Goal: Task Accomplishment & Management: Manage account settings

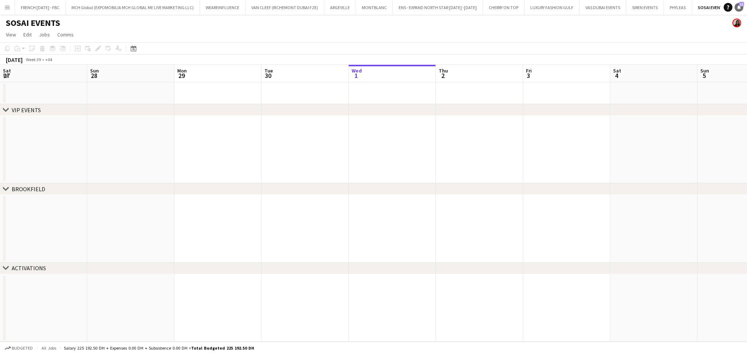
scroll to position [0, 174]
click at [740, 6] on span "11" at bounding box center [741, 4] width 5 height 5
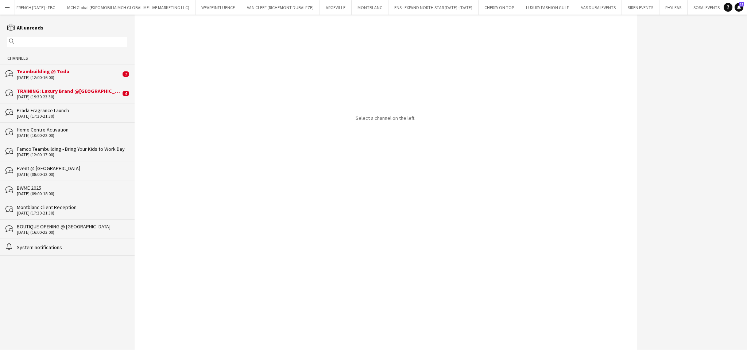
click at [72, 65] on div "bubbles Teambuilding @ Toda 01-10-2025 (12:00-16:00) 7" at bounding box center [67, 73] width 135 height 19
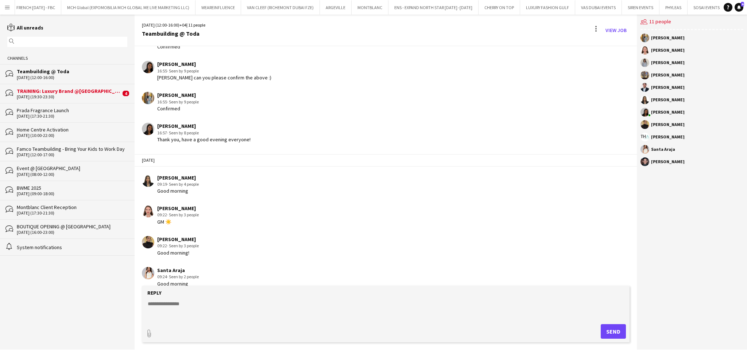
scroll to position [919, 0]
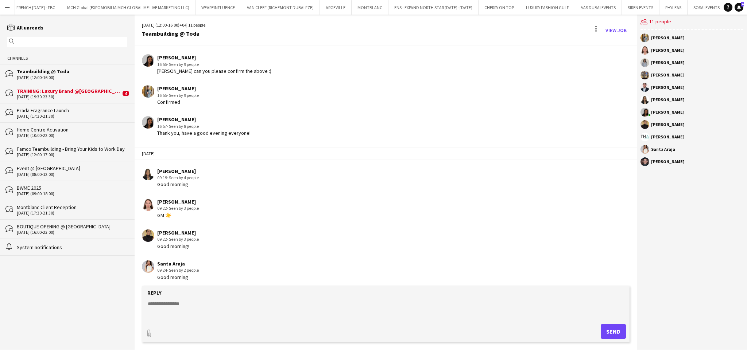
click at [428, 305] on textarea at bounding box center [387, 309] width 480 height 19
paste textarea "***"
type textarea "**********"
click at [605, 329] on button "Send" at bounding box center [613, 331] width 25 height 15
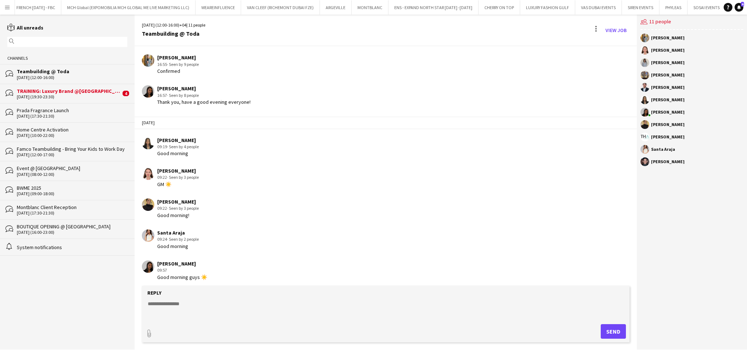
click at [348, 307] on textarea at bounding box center [387, 309] width 480 height 19
type textarea "**********"
click at [622, 331] on button "Send" at bounding box center [613, 331] width 25 height 15
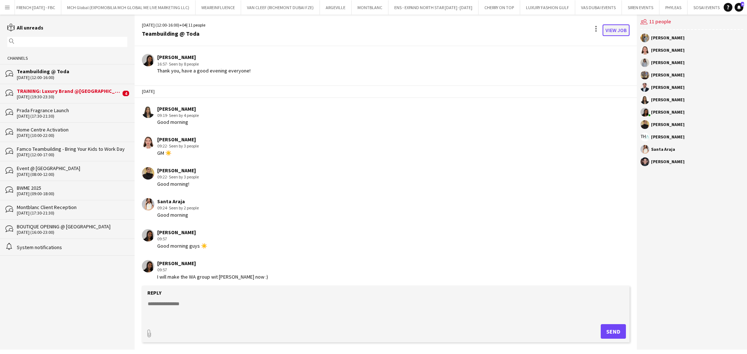
click at [609, 29] on link "View Job" at bounding box center [615, 30] width 27 height 12
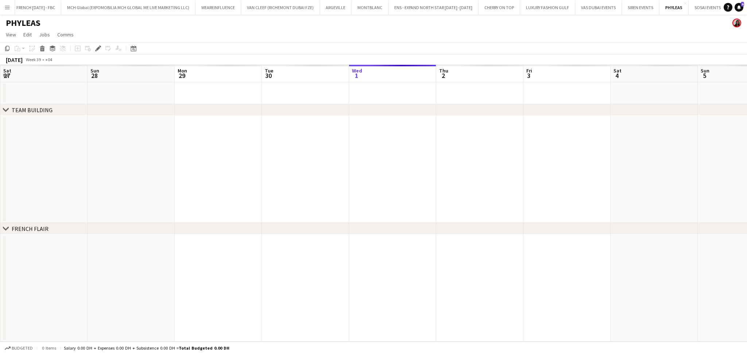
scroll to position [0, 251]
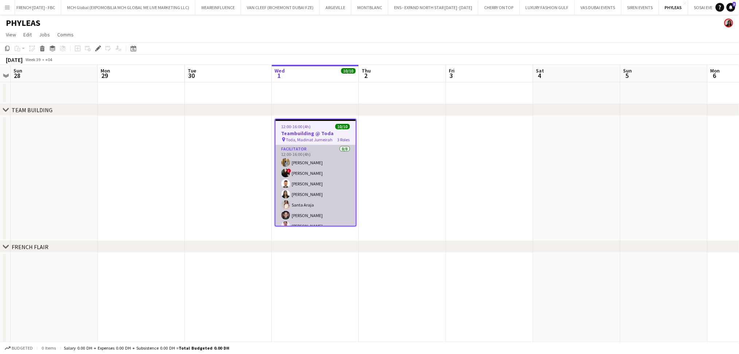
click at [314, 162] on app-card-role "Facilitator [DATE] 12:00-16:00 (4h) [PERSON_NAME] ! [PERSON_NAME] [PERSON_NAME]…" at bounding box center [316, 194] width 80 height 99
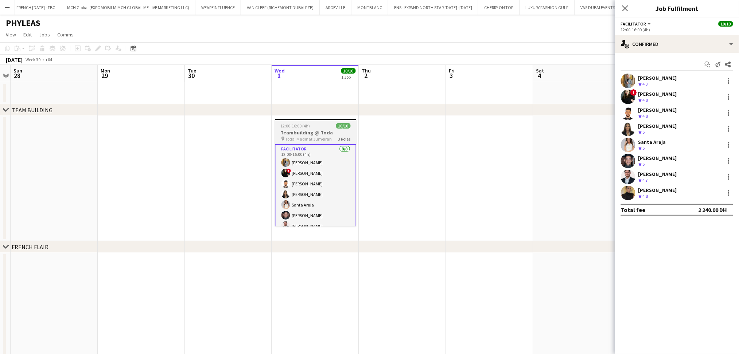
click at [315, 136] on h3 "Teambuilding @ Toda" at bounding box center [316, 132] width 82 height 7
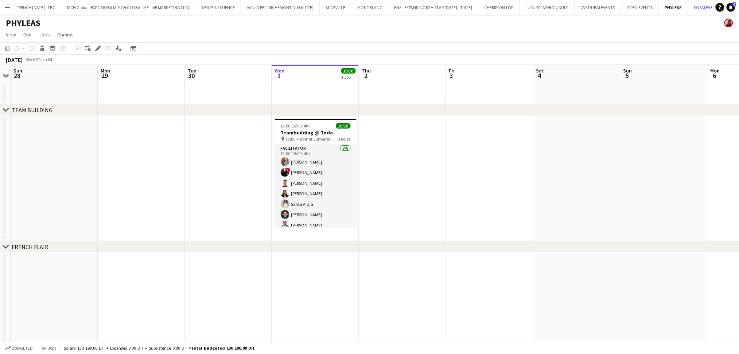
drag, startPoint x: 689, startPoint y: 9, endPoint x: 588, endPoint y: 17, distance: 100.9
click at [578, 17] on div "Menu Boards Boards Boards All jobs Status Workforce Workforce My Workforce Recr…" at bounding box center [369, 227] width 739 height 455
drag, startPoint x: 500, startPoint y: 10, endPoint x: 460, endPoint y: 12, distance: 39.8
click at [460, 12] on div "FRENCH TUESDAY - FBC Close MCH Global (EXPOMOBILIA MCH GLOBAL ME LIVE MARKETING…" at bounding box center [364, 7] width 698 height 15
click at [696, 9] on button "SOSAI EVENTS Close" at bounding box center [707, 7] width 38 height 14
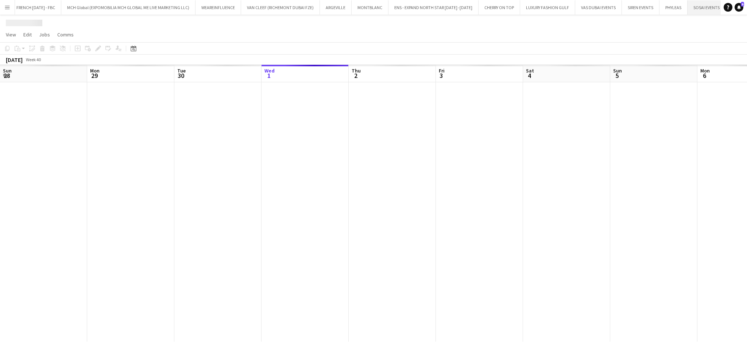
scroll to position [0, 174]
click at [670, 9] on button "PHYLEAS Close" at bounding box center [673, 7] width 28 height 14
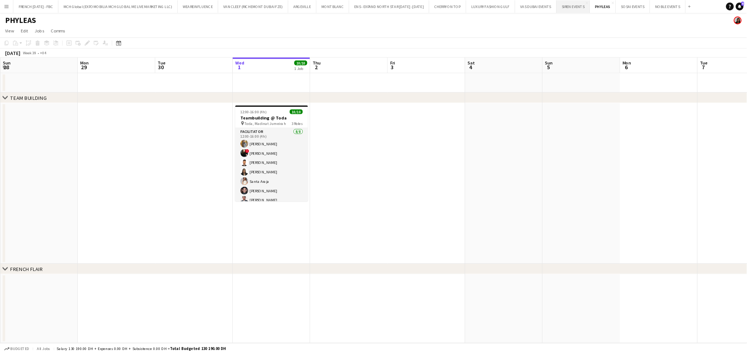
scroll to position [0, 174]
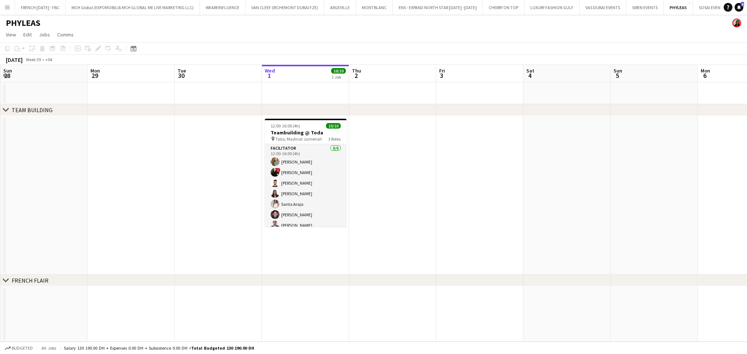
click at [700, 38] on app-page-menu "View Day view expanded Day view collapsed Month view Date picker Jump to today …" at bounding box center [373, 35] width 747 height 14
click at [739, 7] on icon at bounding box center [739, 7] width 4 height 4
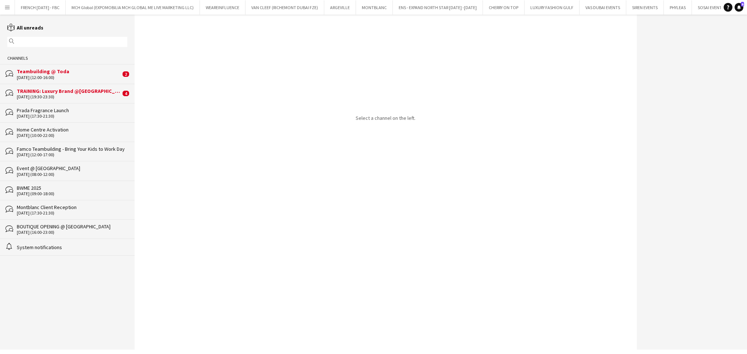
click at [77, 75] on div "01-10-2025 (12:00-16:00)" at bounding box center [69, 77] width 104 height 5
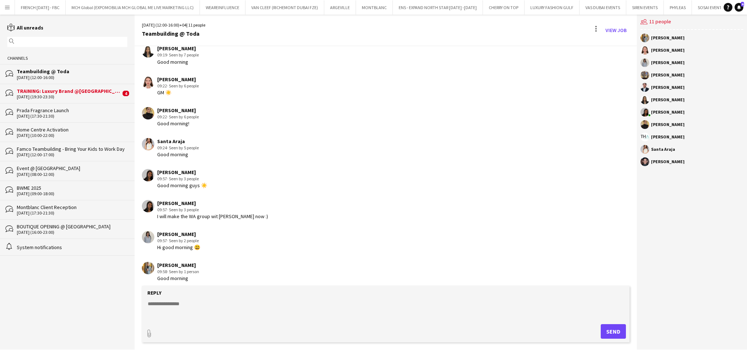
scroll to position [903, 0]
click at [88, 94] on div "11-11-2025 (19:30-23:30)" at bounding box center [69, 96] width 104 height 5
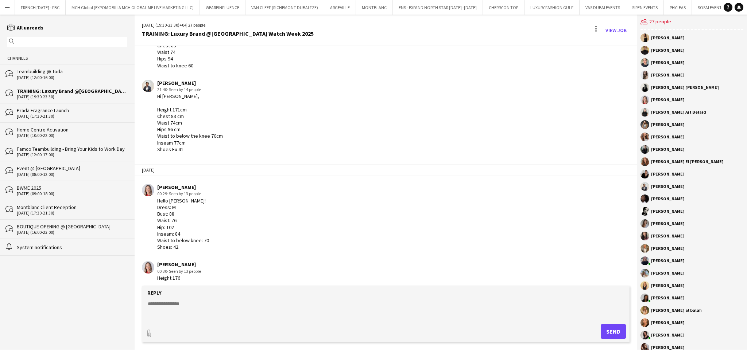
click at [543, 143] on app-chat-message "Viliane Watie 21:40 · Seen by 14 people Hi Sara, Height 171cm Chest 83 cm Waist…" at bounding box center [386, 116] width 502 height 80
click at [378, 199] on div "Nikolett Egresi 00:29 · Seen by 13 people Hello Sara! Dress: M Bust: 88 Waist: …" at bounding box center [343, 217] width 402 height 66
click at [207, 247] on app-chat-message "Nikolett Egresi 00:29 · Seen by 13 people Hello Sara! Dress: M Bust: 88 Waist: …" at bounding box center [386, 217] width 502 height 74
click at [363, 295] on div "Reply" at bounding box center [385, 293] width 480 height 7
click at [397, 249] on app-chat-message "Nikolett Egresi 00:29 · Seen by 13 people Hello Sara! Dress: M Bust: 88 Waist: …" at bounding box center [386, 217] width 502 height 74
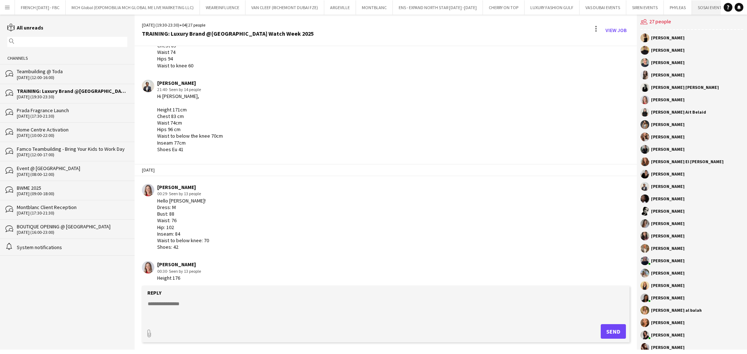
drag, startPoint x: 697, startPoint y: 9, endPoint x: 703, endPoint y: 8, distance: 5.9
click at [697, 9] on button "SOSAI EVENTS Close" at bounding box center [711, 7] width 38 height 14
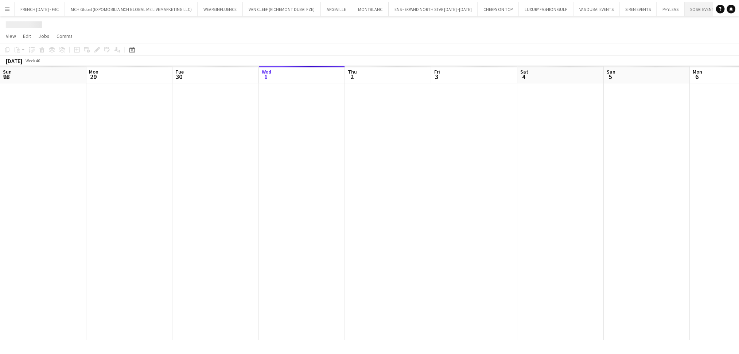
scroll to position [0, 174]
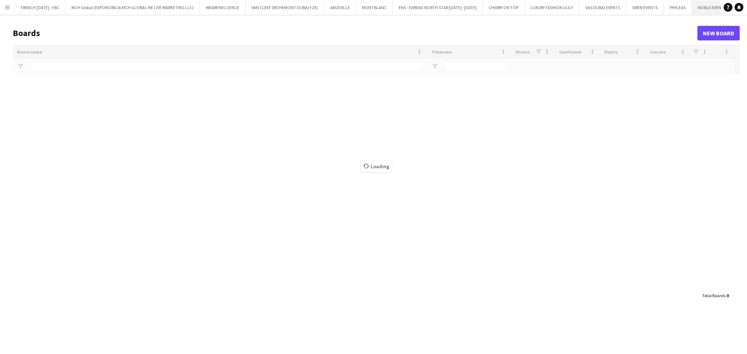
click at [697, 9] on button "NOBLE EVENTS Close" at bounding box center [712, 7] width 40 height 14
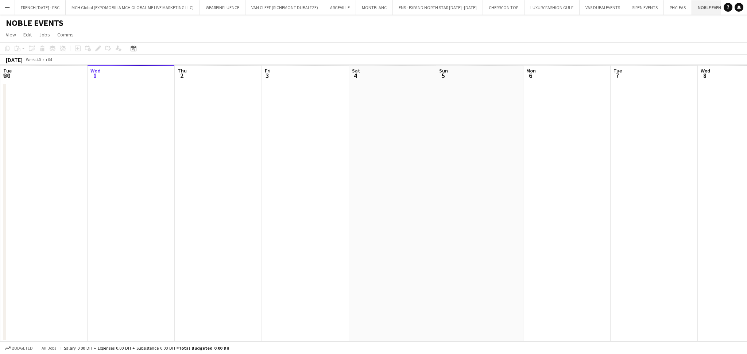
scroll to position [0, 6]
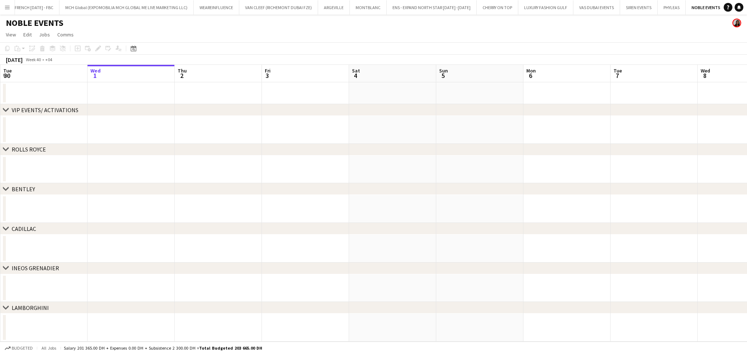
click at [722, 12] on app-navbar "Menu Boards Boards Boards All jobs Status Workforce Workforce My Workforce Recr…" at bounding box center [373, 7] width 747 height 15
click at [6, 10] on button "Menu" at bounding box center [7, 7] width 15 height 15
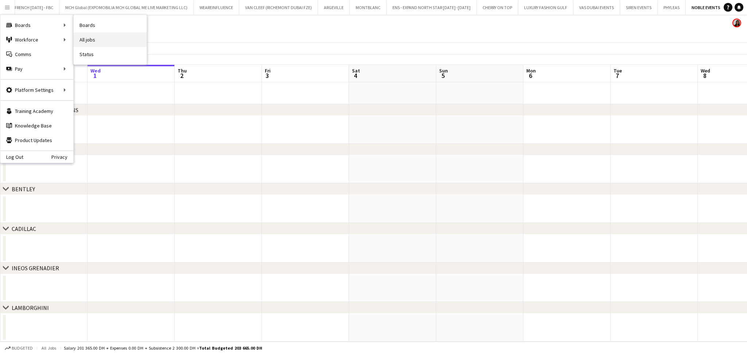
click at [103, 43] on link "All jobs" at bounding box center [110, 39] width 73 height 15
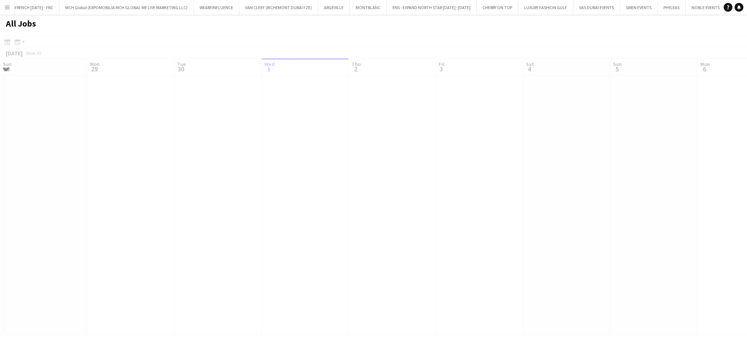
scroll to position [0, 174]
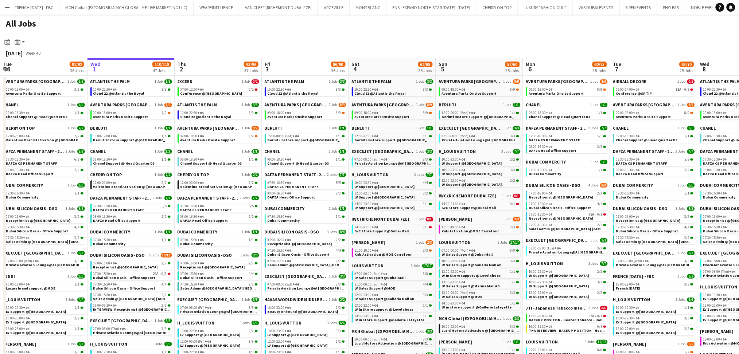
click at [6, 9] on app-icon "Menu" at bounding box center [7, 7] width 6 height 6
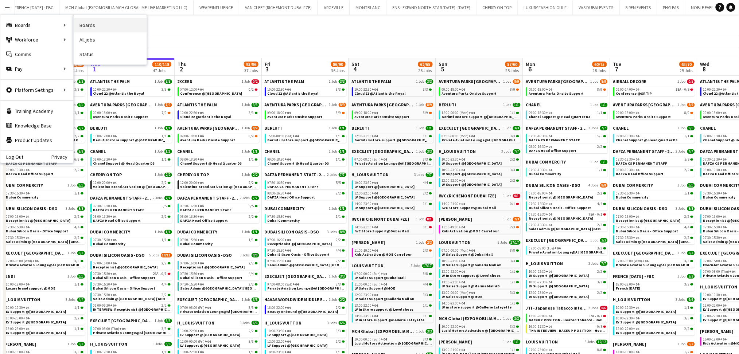
click at [98, 23] on link "Boards" at bounding box center [110, 25] width 73 height 15
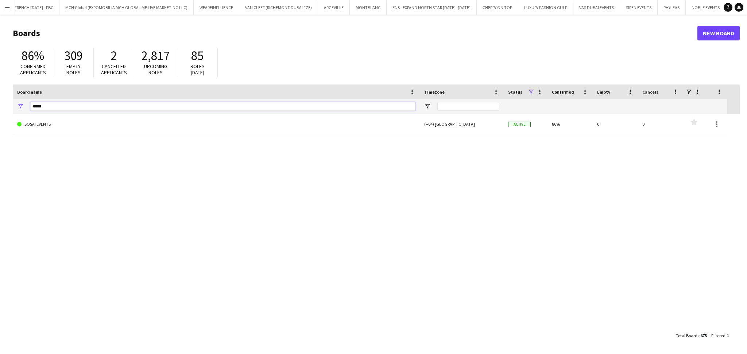
click at [140, 110] on input "*****" at bounding box center [222, 106] width 385 height 9
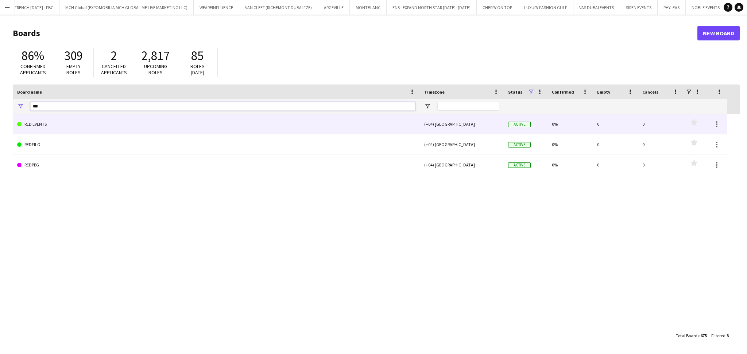
type input "***"
click at [141, 122] on link "RED EVENTS" at bounding box center [216, 124] width 398 height 20
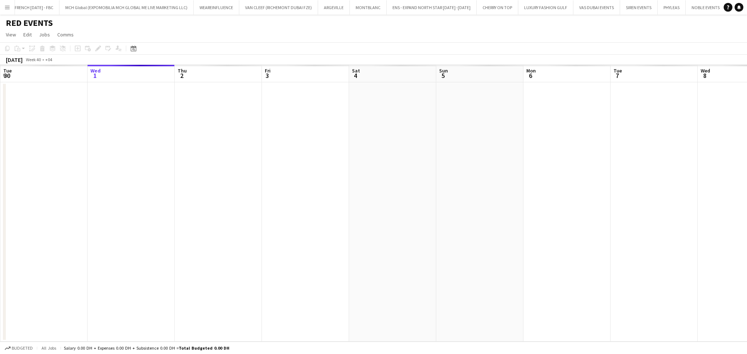
scroll to position [0, 50]
click at [677, 2] on app-icon "Close" at bounding box center [678, 3] width 3 height 3
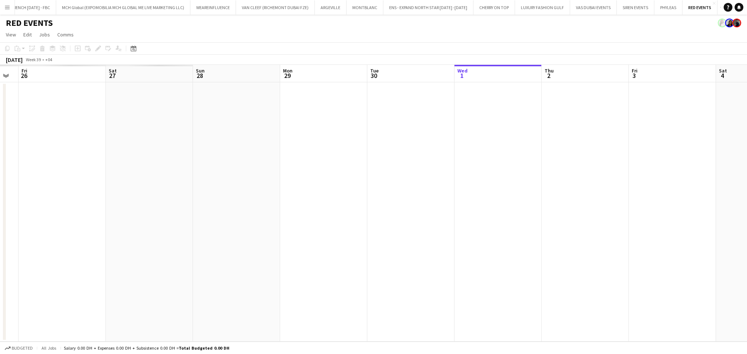
drag, startPoint x: 300, startPoint y: 187, endPoint x: 730, endPoint y: 190, distance: 429.5
click at [744, 190] on app-calendar-viewport "Wed 24 Thu 25 Fri 26 Sat 27 Sun 28 Mon 29 Tue 30 Wed 1 Thu 2 Fri 3 Sat 4 Sun 5 …" at bounding box center [373, 203] width 747 height 277
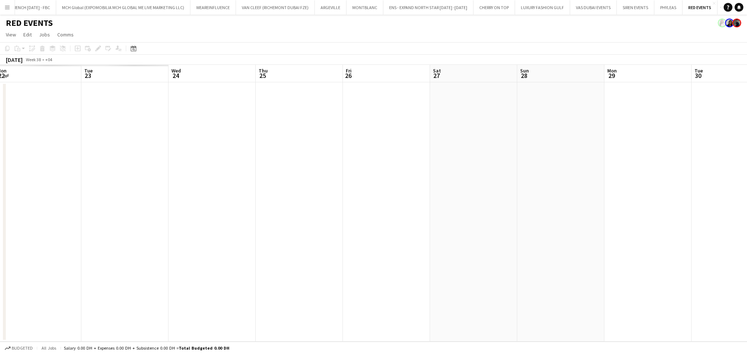
drag, startPoint x: 594, startPoint y: 196, endPoint x: 595, endPoint y: 191, distance: 5.0
click at [683, 196] on app-calendar-viewport "Sat 20 Sun 21 Mon 22 Tue 23 Wed 24 Thu 25 Fri 26 Sat 27 Sun 28 Mon 29 Tue 30 We…" at bounding box center [373, 203] width 747 height 277
drag, startPoint x: 550, startPoint y: 183, endPoint x: 580, endPoint y: 184, distance: 29.9
click at [580, 184] on app-calendar-viewport "Sat 20 Sun 21 Mon 22 Tue 23 Wed 24 Thu 25 Fri 26 Sat 27 Sun 28 Mon 29 Tue 30 We…" at bounding box center [373, 203] width 747 height 277
drag, startPoint x: 299, startPoint y: 179, endPoint x: 415, endPoint y: 176, distance: 115.6
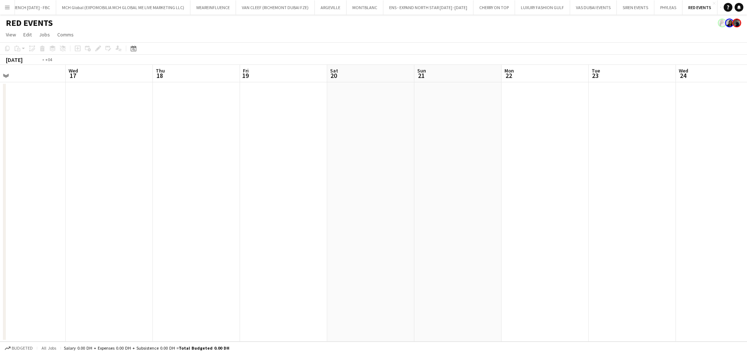
click at [491, 177] on app-calendar-viewport "Sun 14 Mon 15 Tue 16 Wed 17 Thu 18 Fri 19 Sat 20 Sun 21 Mon 22 Tue 23 Wed 24 Th…" at bounding box center [373, 203] width 747 height 277
drag, startPoint x: 173, startPoint y: 171, endPoint x: 80, endPoint y: 180, distance: 93.1
click at [56, 182] on app-calendar-viewport "Sun 7 Mon 8 Tue 9 Wed 10 Thu 11 Fri 12 Sat 13 Sun 14 Mon 15 Tue 16 Wed 17 Thu 1…" at bounding box center [373, 203] width 747 height 277
drag, startPoint x: 444, startPoint y: 189, endPoint x: 96, endPoint y: 172, distance: 348.6
click at [16, 165] on app-calendar-viewport "Sun 14 Mon 15 Tue 16 Wed 17 Thu 18 Fri 19 Sat 20 Sun 21 Mon 22 Tue 23 Wed 24 Th…" at bounding box center [373, 203] width 747 height 277
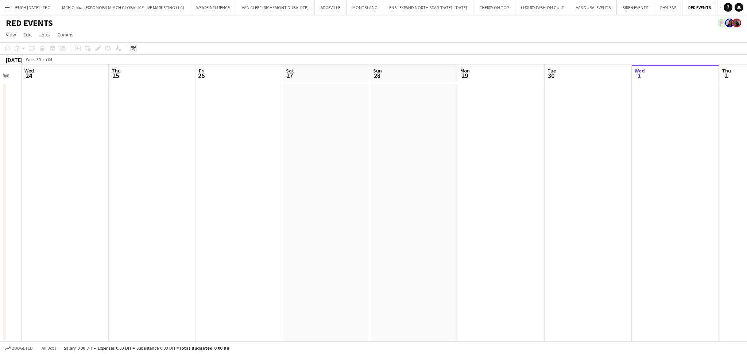
drag, startPoint x: 345, startPoint y: 189, endPoint x: 51, endPoint y: 162, distance: 295.1
click at [51, 162] on app-calendar-viewport "Sat 20 Sun 21 Mon 22 Tue 23 Wed 24 Thu 25 Fri 26 Sat 27 Sun 28 Mon 29 Tue 30 We…" at bounding box center [373, 203] width 747 height 277
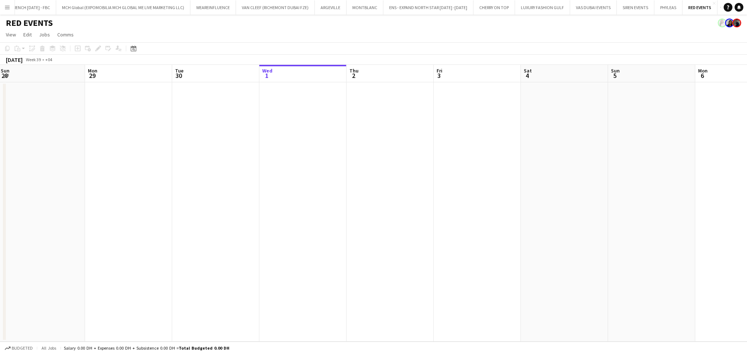
drag, startPoint x: 147, startPoint y: 168, endPoint x: 86, endPoint y: 168, distance: 60.9
click at [86, 168] on app-calendar-viewport "Thu 25 Fri 26 Sat 27 Sun 28 Mon 29 Tue 30 Wed 1 Thu 2 Fri 3 Sat 4 Sun 5 Mon 6 T…" at bounding box center [373, 203] width 747 height 277
drag, startPoint x: 302, startPoint y: 182, endPoint x: 78, endPoint y: 176, distance: 223.6
click at [78, 176] on app-calendar-viewport "Sun 28 Mon 29 Tue 30 Wed 1 Thu 2 Fri 3 Sat 4 Sun 5 Mon 6 Tue 7 Wed 8 Thu 9 Fri …" at bounding box center [373, 203] width 747 height 277
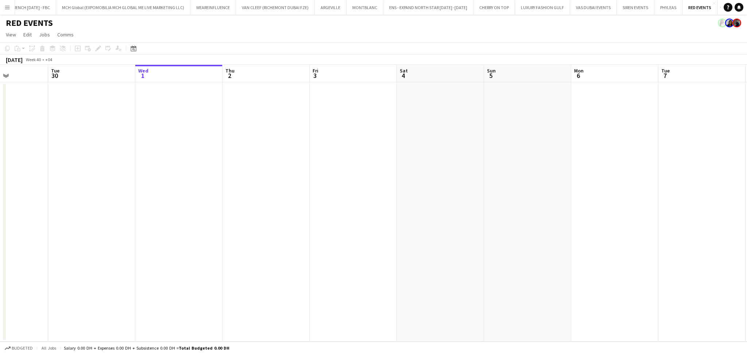
drag, startPoint x: 459, startPoint y: 186, endPoint x: 640, endPoint y: 195, distance: 181.1
click at [640, 195] on app-calendar-viewport "Sat 27 Sun 28 Mon 29 Tue 30 Wed 1 Thu 2 Fri 3 Sat 4 Sun 5 Mon 6 Tue 7 Wed 8 Thu…" at bounding box center [373, 203] width 747 height 277
drag, startPoint x: 436, startPoint y: 165, endPoint x: 482, endPoint y: 179, distance: 47.9
click at [482, 179] on app-calendar-viewport "Fri 26 Sat 27 Sun 28 Mon 29 Tue 30 Wed 1 Thu 2 Fri 3 Sat 4 Sun 5 Mon 6 Tue 7 We…" at bounding box center [373, 203] width 747 height 277
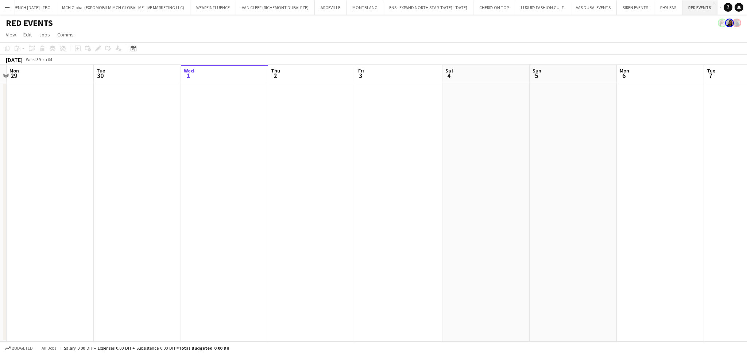
click at [708, 5] on button "RED EVENTS Close" at bounding box center [699, 7] width 35 height 14
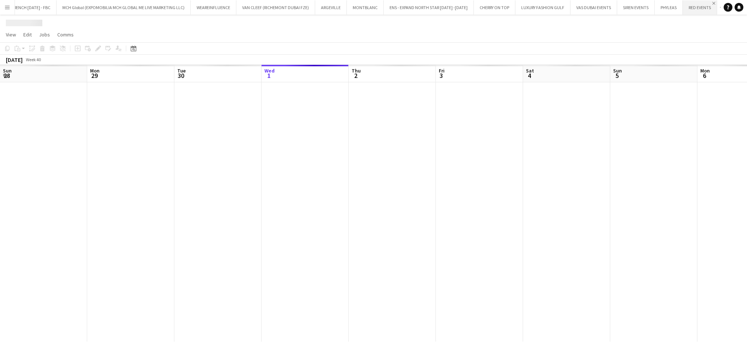
scroll to position [0, 174]
click at [712, 3] on app-icon "Close" at bounding box center [713, 3] width 3 height 3
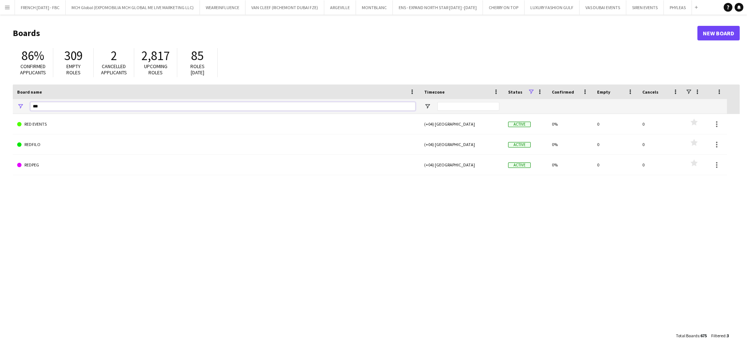
click at [120, 108] on input "***" at bounding box center [222, 106] width 385 height 9
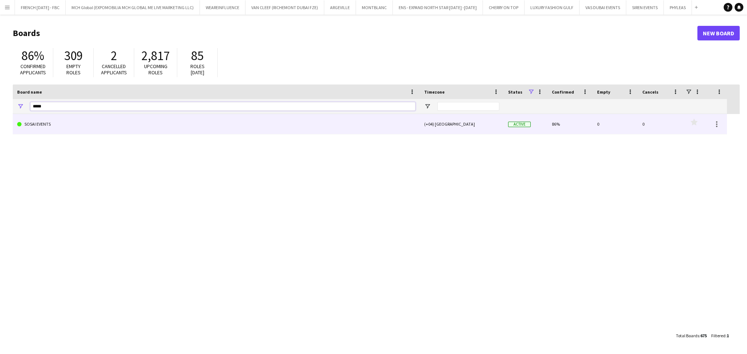
type input "*****"
click at [119, 132] on link "SOSAI EVENTS" at bounding box center [216, 124] width 398 height 20
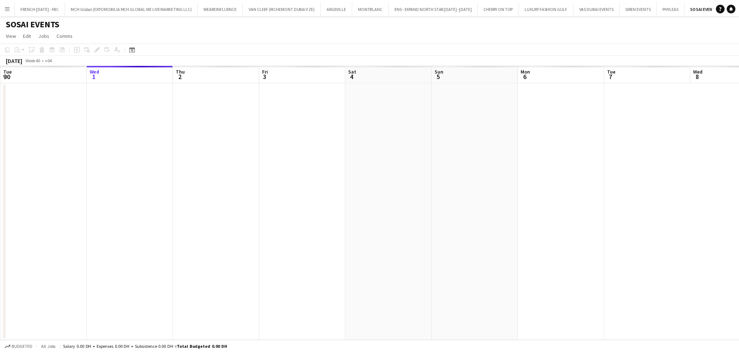
scroll to position [0, 13]
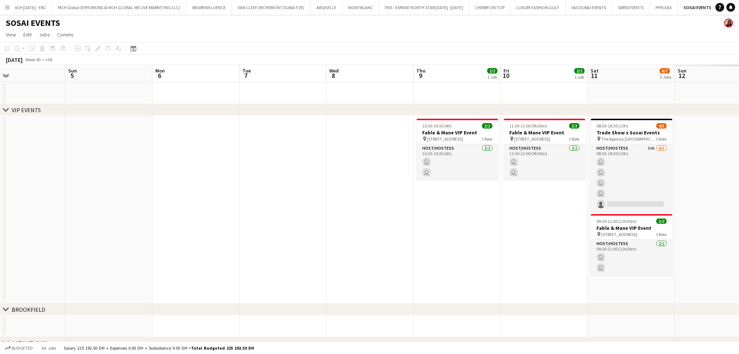
drag, startPoint x: 392, startPoint y: 220, endPoint x: 123, endPoint y: 211, distance: 269.6
click at [123, 211] on app-calendar-viewport "Thu 2 Fri 3 Sat 4 Sun 5 Mon 6 Tue 7 Wed 8 Thu 9 2/2 1 Job Fri 10 2/2 1 Job Sat …" at bounding box center [369, 218] width 739 height 306
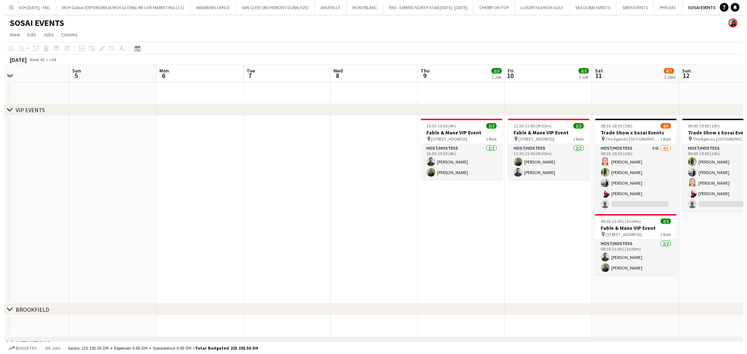
scroll to position [0, 283]
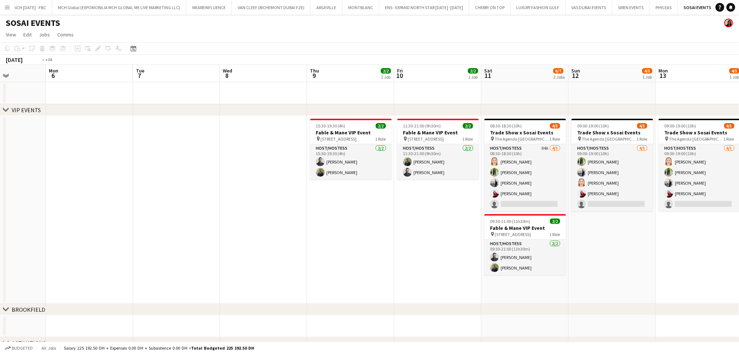
drag, startPoint x: 229, startPoint y: 242, endPoint x: 130, endPoint y: 202, distance: 107.3
click at [147, 233] on app-calendar-viewport "Thu 2 Fri 3 Sat 4 Sun 5 Mon 6 Tue 7 Wed 8 Thu 9 2/2 1 Job Fri 10 2/2 1 Job Sat …" at bounding box center [369, 218] width 739 height 306
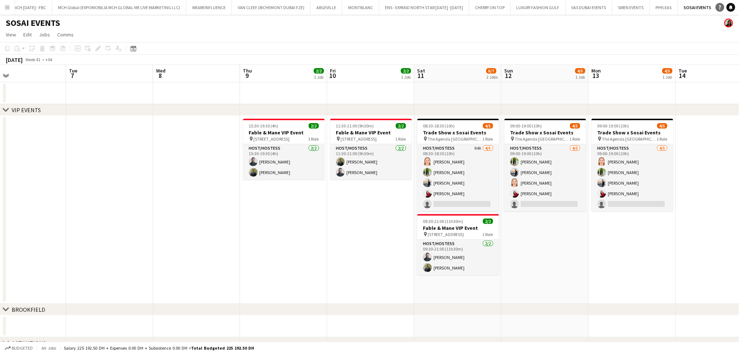
click at [729, 9] on icon "Notifications" at bounding box center [731, 7] width 4 height 4
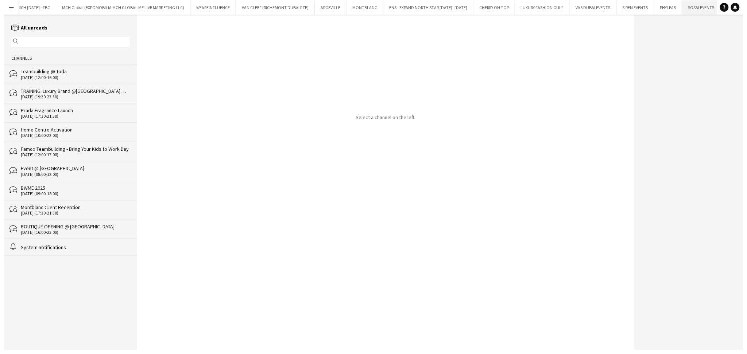
scroll to position [0, 13]
click at [63, 73] on div "Teambuilding @ Toda" at bounding box center [72, 71] width 110 height 7
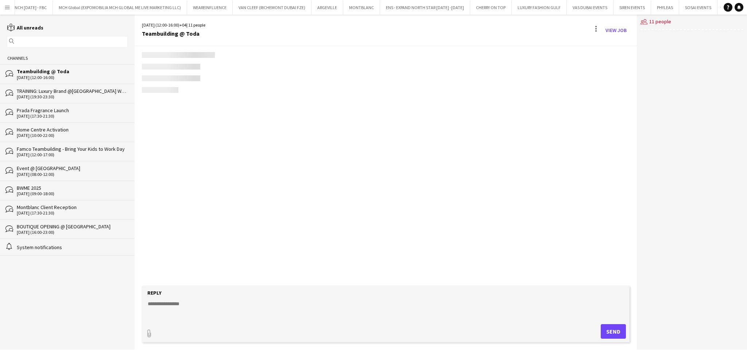
scroll to position [903, 0]
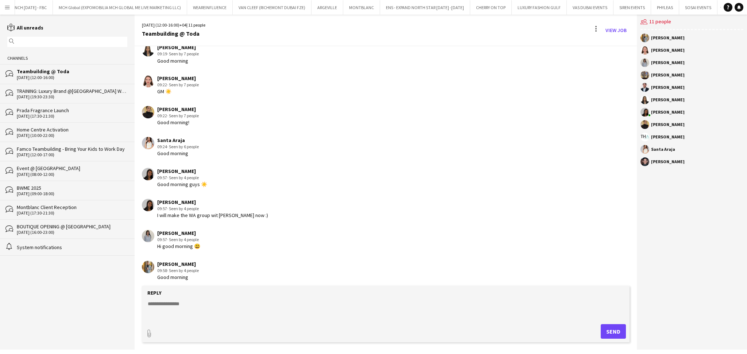
click at [59, 94] on div "TRAINING: Luxury Brand @Dubai Watch Week 2025" at bounding box center [72, 91] width 110 height 7
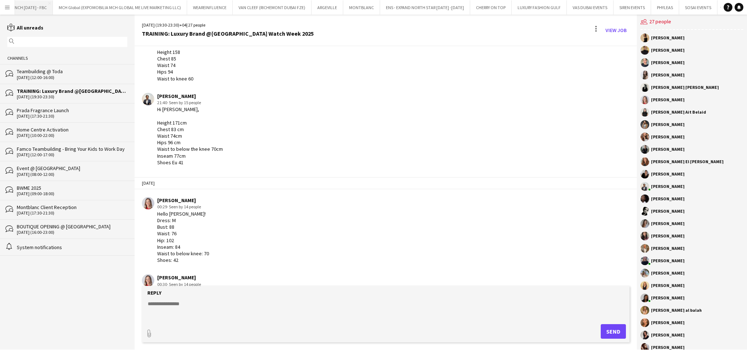
scroll to position [1392, 0]
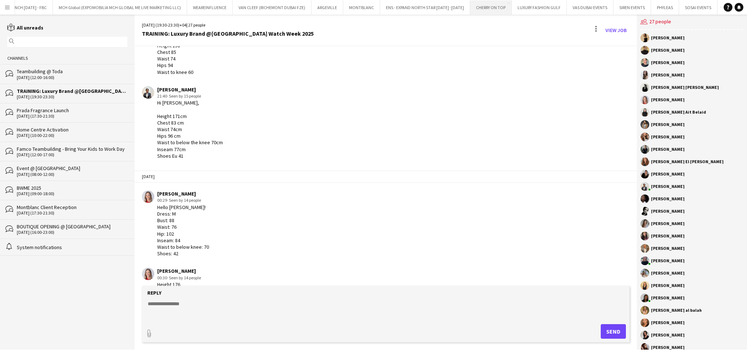
click at [470, 7] on button "CHERRY ON TOP Close" at bounding box center [491, 7] width 42 height 14
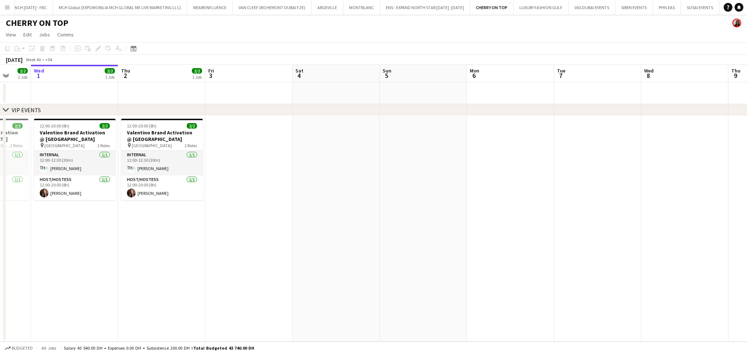
scroll to position [0, 220]
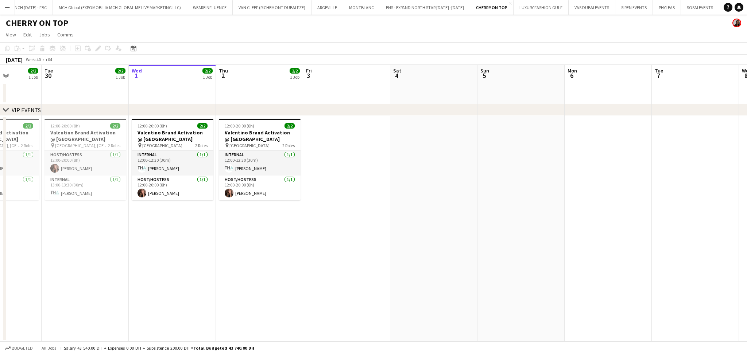
drag, startPoint x: 250, startPoint y: 230, endPoint x: 285, endPoint y: 233, distance: 35.1
click at [285, 233] on app-calendar-viewport "Sat 27 Sun 28 Mon 29 2/2 1 Job Tue 30 2/2 1 Job Wed 1 2/2 1 Job Thu 2 2/2 1 Job…" at bounding box center [373, 203] width 747 height 277
click at [722, 8] on app-icon "Add" at bounding box center [723, 7] width 3 height 3
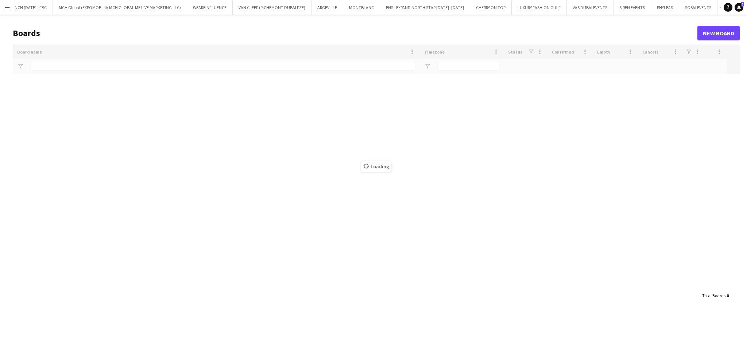
type input "*****"
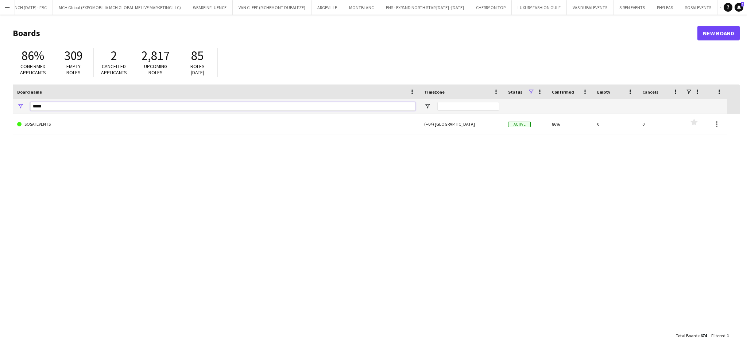
click at [329, 104] on input "*****" at bounding box center [222, 106] width 385 height 9
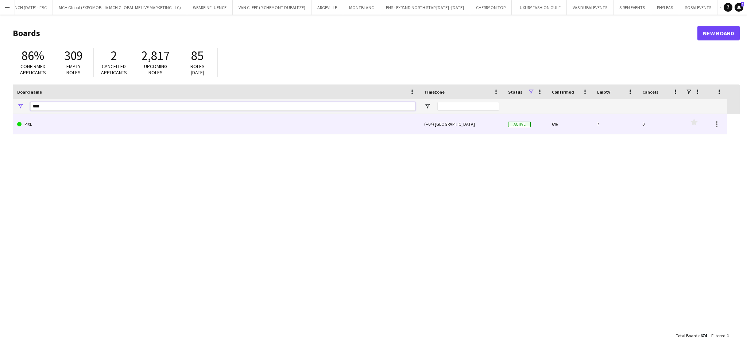
type input "****"
click at [334, 121] on link "PIXL" at bounding box center [216, 124] width 398 height 20
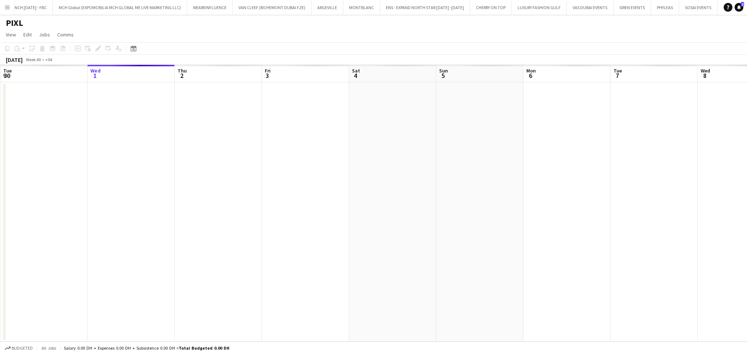
scroll to position [0, 33]
click at [136, 48] on div "Date picker" at bounding box center [133, 48] width 9 height 9
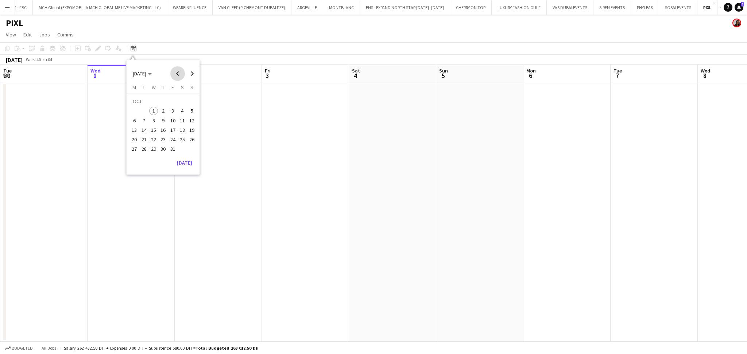
click at [176, 77] on span "Previous month" at bounding box center [177, 73] width 15 height 15
click at [175, 77] on span "Previous month" at bounding box center [177, 73] width 15 height 15
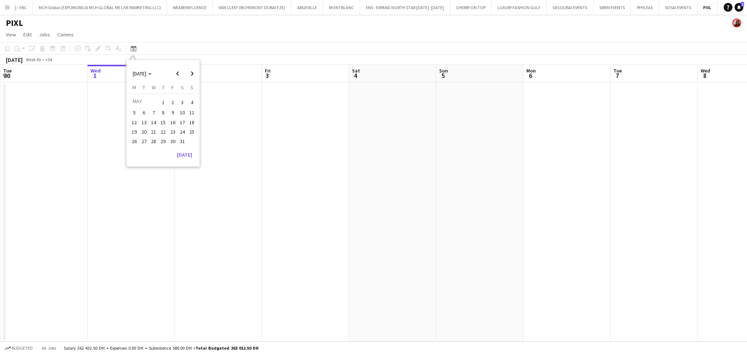
click at [152, 112] on span "7" at bounding box center [153, 113] width 9 height 9
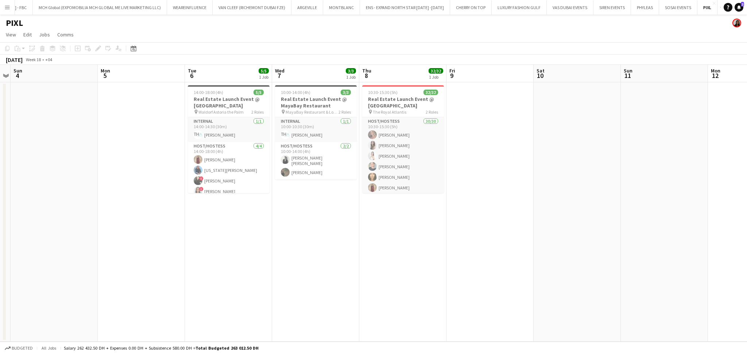
scroll to position [0, 237]
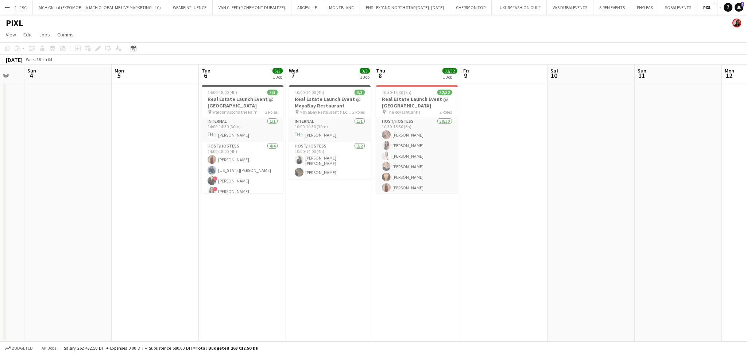
drag, startPoint x: 224, startPoint y: 228, endPoint x: 237, endPoint y: 228, distance: 13.5
click at [237, 228] on app-calendar-viewport "Thu 1 Fri 2 Sat 3 Sun 4 Mon 5 Tue 6 5/5 1 Job Wed 7 3/3 1 Job Thu 8 32/32 1 Job…" at bounding box center [373, 203] width 747 height 277
click at [330, 158] on app-card-role "Host/Hostess 2/2 10:00-14:00 (4h) Ana Marija Dekovic Sara Youssef" at bounding box center [330, 161] width 82 height 38
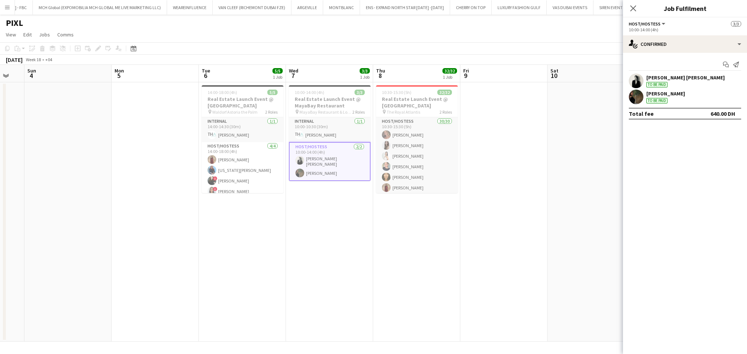
click at [641, 96] on app-user-avatar at bounding box center [636, 97] width 15 height 15
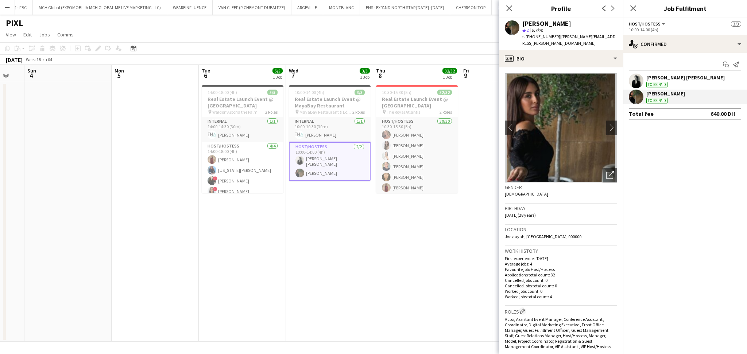
click at [640, 82] on app-user-avatar at bounding box center [636, 81] width 15 height 15
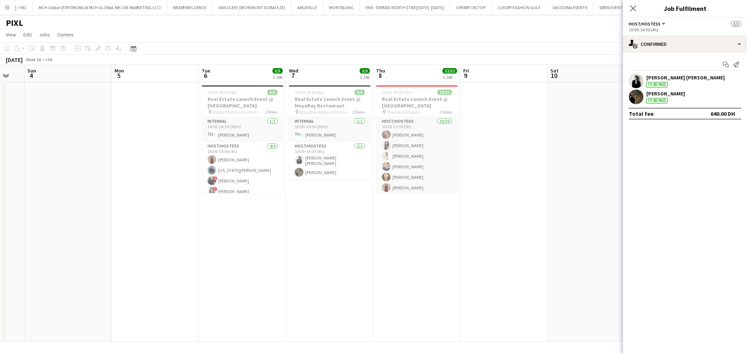
click at [539, 204] on app-date-cell at bounding box center [503, 212] width 87 height 260
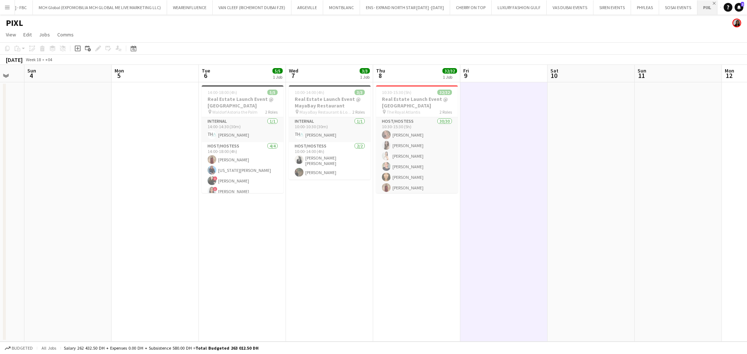
click at [712, 2] on app-icon "Close" at bounding box center [713, 3] width 3 height 3
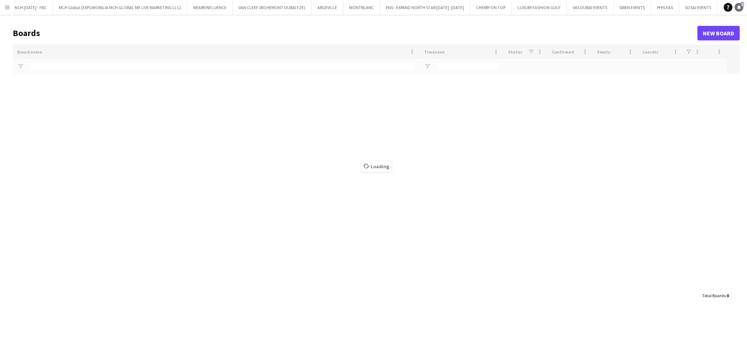
click at [742, 9] on link "Notifications 2" at bounding box center [738, 7] width 9 height 9
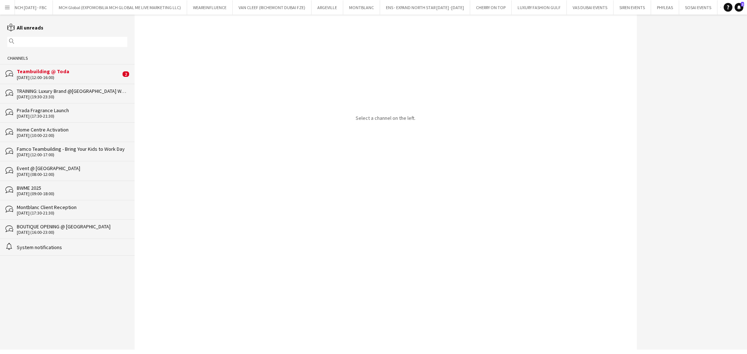
click at [86, 72] on div "Teambuilding @ Toda" at bounding box center [69, 71] width 104 height 7
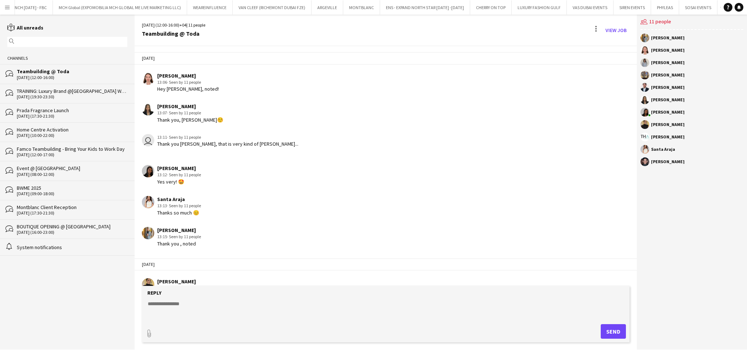
scroll to position [870, 0]
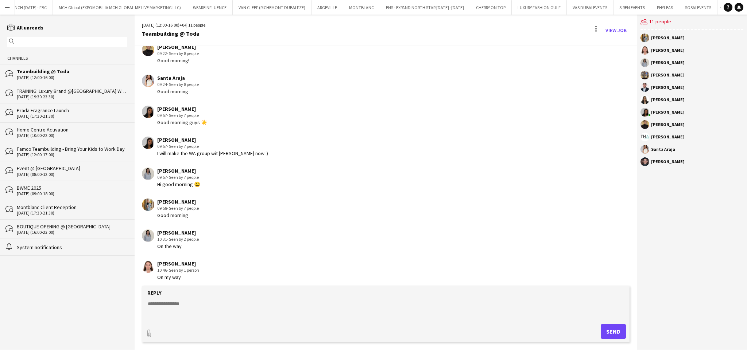
click at [294, 303] on textarea at bounding box center [387, 309] width 480 height 19
click at [613, 31] on link "View Job" at bounding box center [615, 30] width 27 height 12
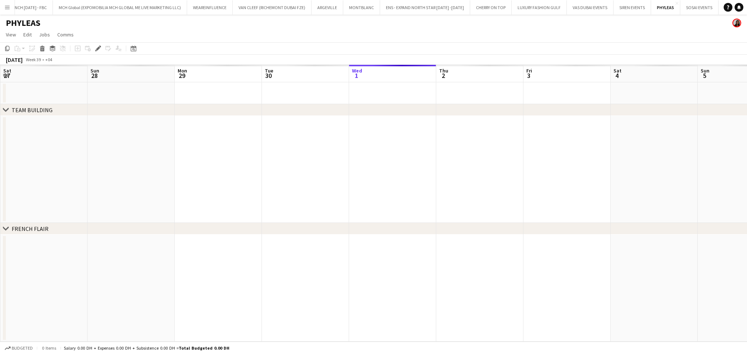
scroll to position [0, 251]
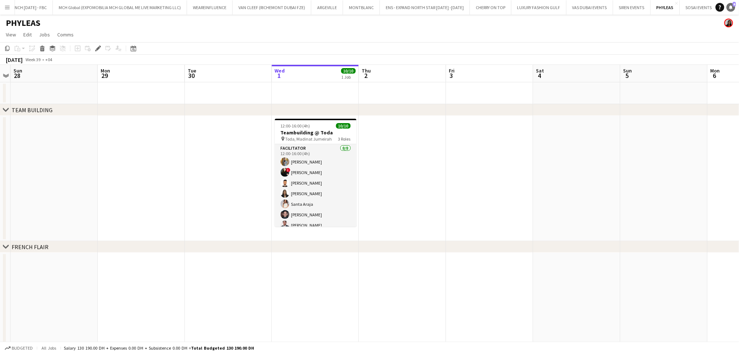
click at [730, 3] on link "Notifications 4" at bounding box center [731, 7] width 9 height 9
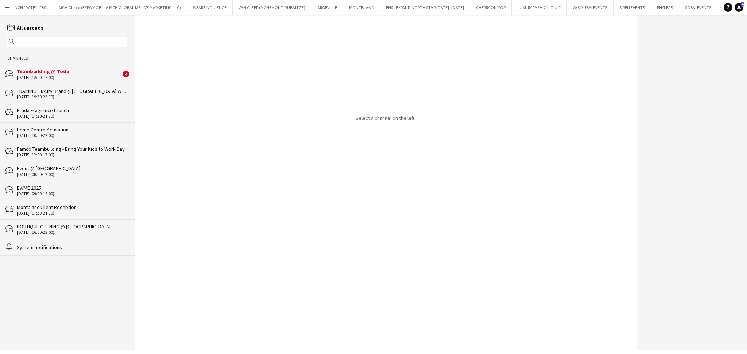
click at [92, 74] on div "Teambuilding @ Toda" at bounding box center [69, 71] width 104 height 7
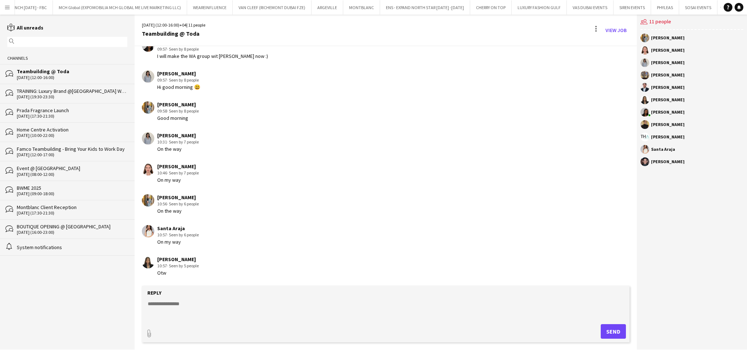
scroll to position [870, 0]
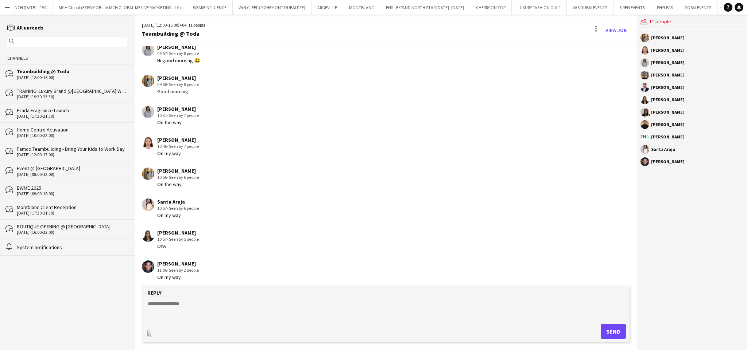
click at [267, 311] on textarea at bounding box center [387, 309] width 480 height 19
click at [188, 311] on textarea "**********" at bounding box center [387, 309] width 480 height 19
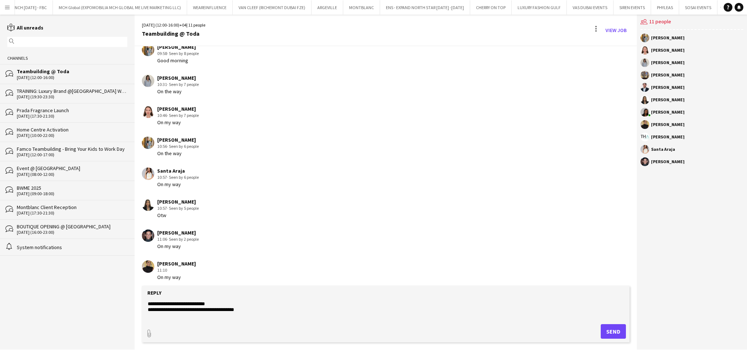
click at [161, 309] on textarea "**********" at bounding box center [387, 309] width 480 height 19
type textarea "**********"
click at [615, 330] on button "Send" at bounding box center [613, 331] width 25 height 15
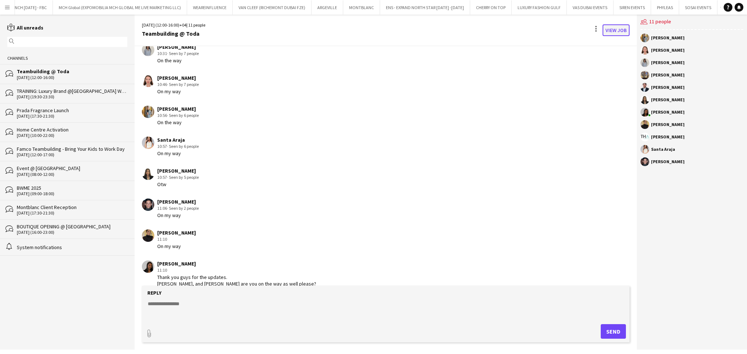
click at [620, 29] on link "View Job" at bounding box center [615, 30] width 27 height 12
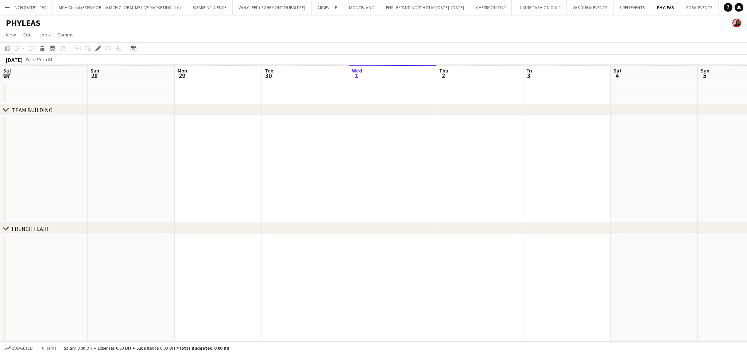
scroll to position [0, 251]
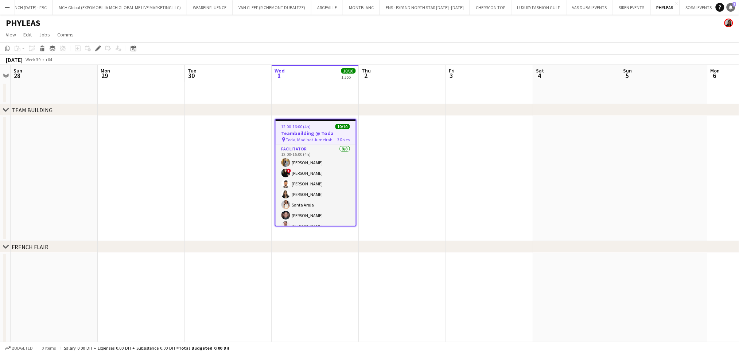
click at [734, 6] on span "1" at bounding box center [734, 4] width 3 height 5
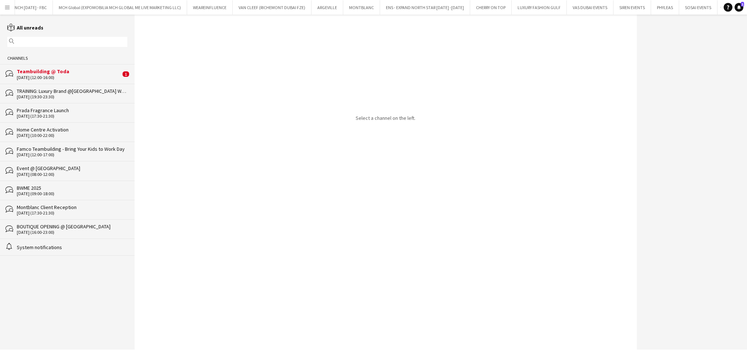
click at [78, 67] on div "bubbles Teambuilding @ Toda 01-10-2025 (12:00-16:00) 1" at bounding box center [67, 73] width 135 height 19
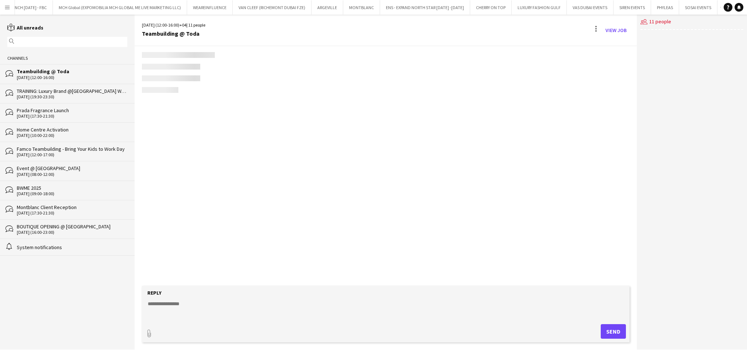
scroll to position [858, 0]
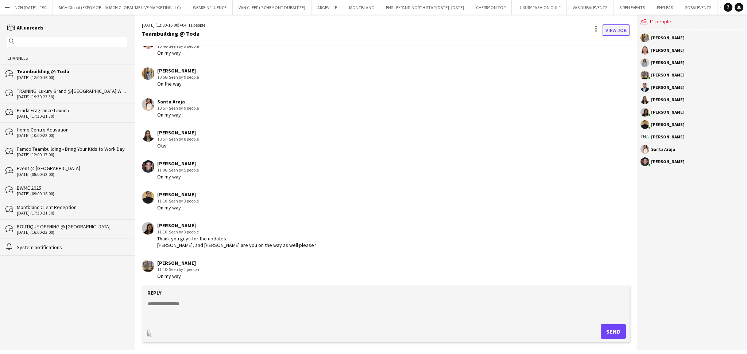
click at [613, 34] on link "View Job" at bounding box center [615, 30] width 27 height 12
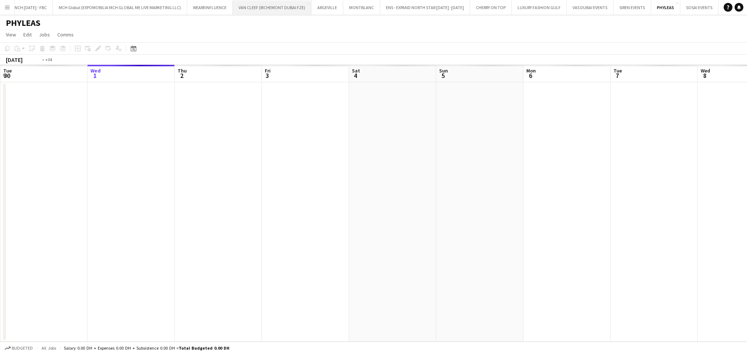
scroll to position [0, 251]
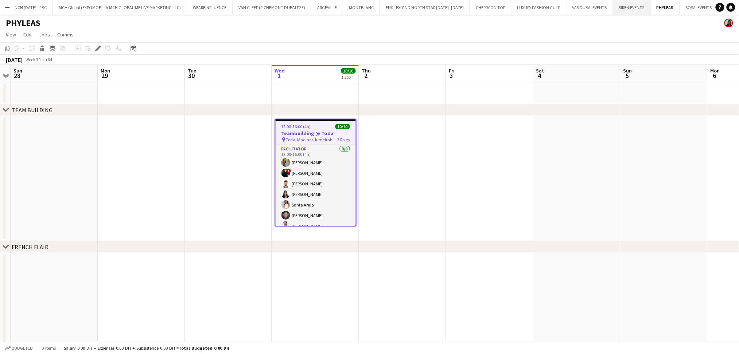
click at [615, 5] on button "SIREN EVENTS Close" at bounding box center [632, 7] width 38 height 14
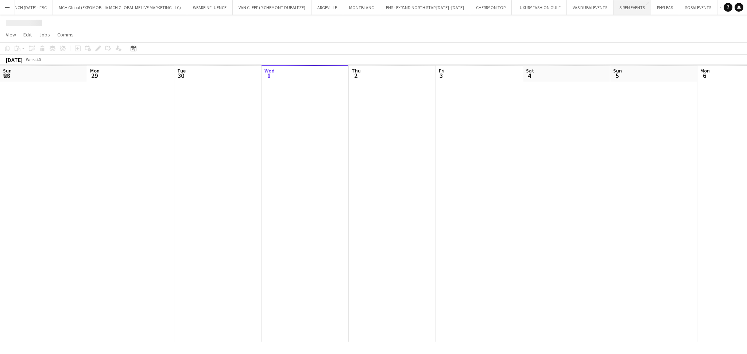
scroll to position [0, 174]
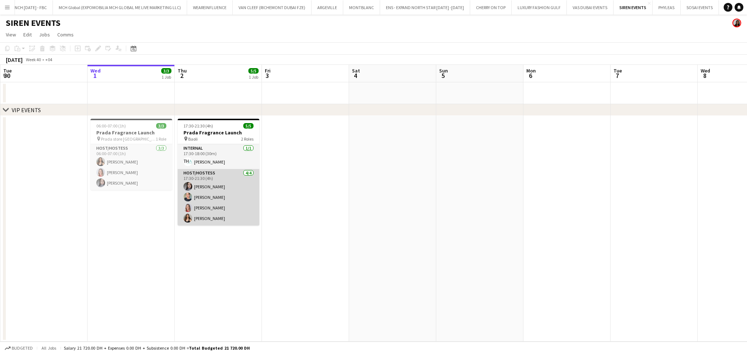
click at [217, 207] on app-card-role "Host/Hostess 4/4 17:30-21:30 (4h) Anna Popsui Tanyarat Prachuabsin Nikolett Egr…" at bounding box center [219, 197] width 82 height 57
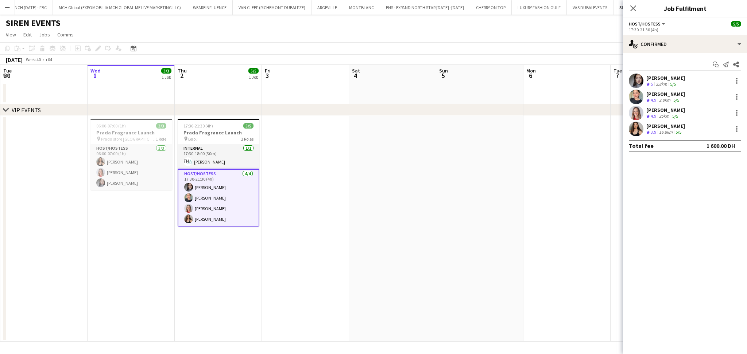
click at [689, 125] on div "Olha Dudnik Crew rating 3.9 16.8km 5/5" at bounding box center [685, 129] width 124 height 15
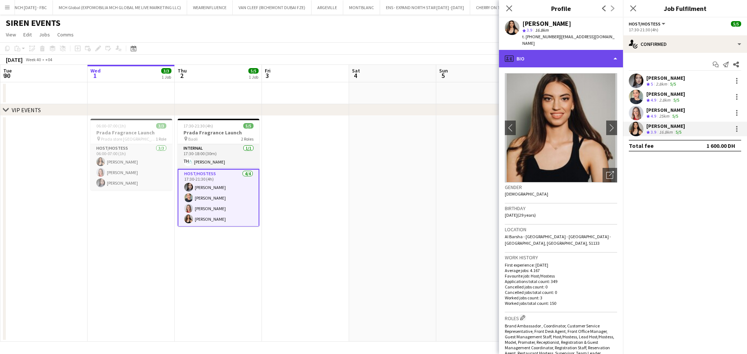
click at [598, 51] on div "profile Bio" at bounding box center [561, 59] width 124 height 18
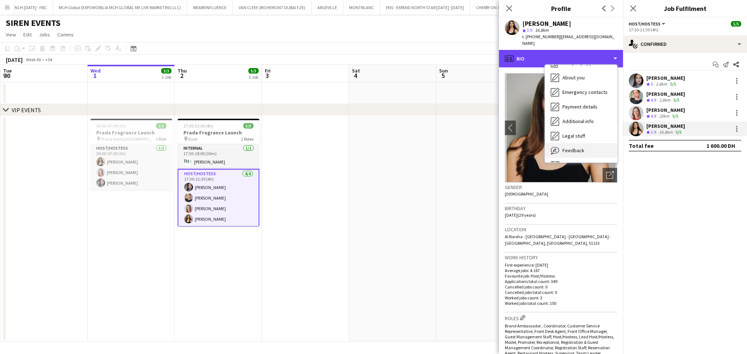
scroll to position [39, 0]
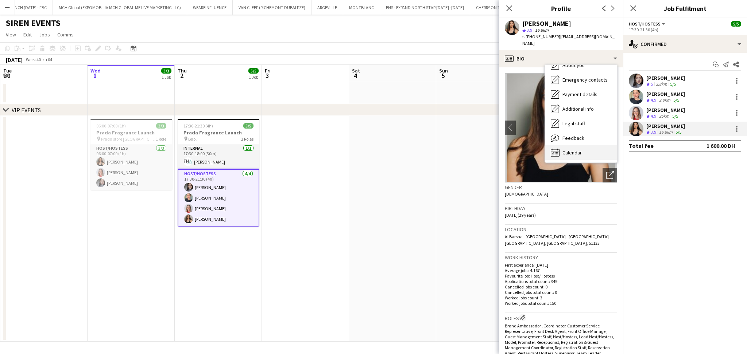
click at [590, 147] on div "Calendar Calendar" at bounding box center [581, 152] width 72 height 15
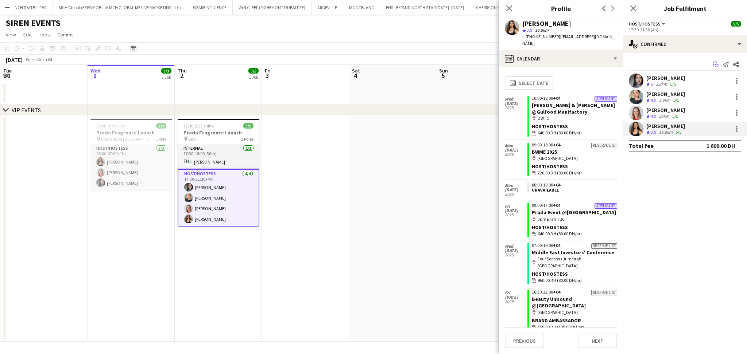
click at [714, 65] on icon "Start chat" at bounding box center [715, 65] width 6 height 6
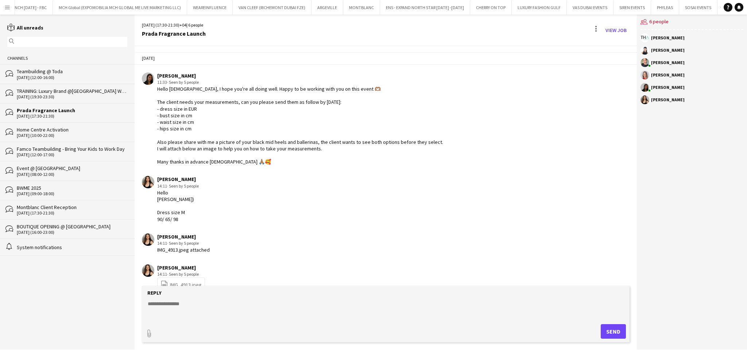
scroll to position [604, 0]
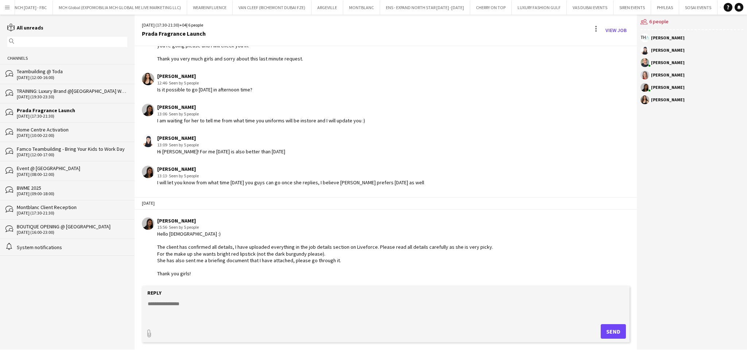
click at [201, 295] on div "Reply" at bounding box center [385, 293] width 480 height 7
click at [257, 306] on textarea at bounding box center [387, 309] width 480 height 19
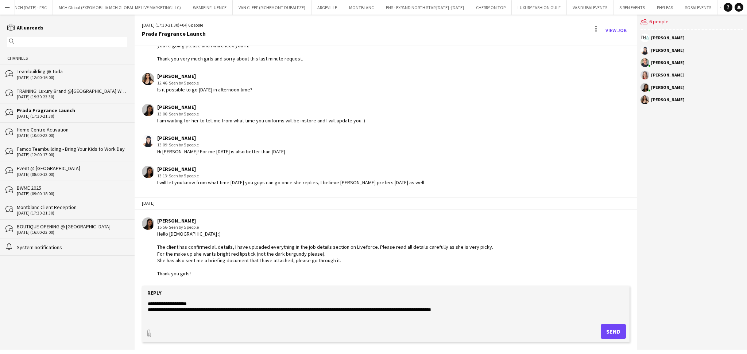
type textarea "**********"
click at [618, 334] on button "Send" at bounding box center [613, 331] width 25 height 15
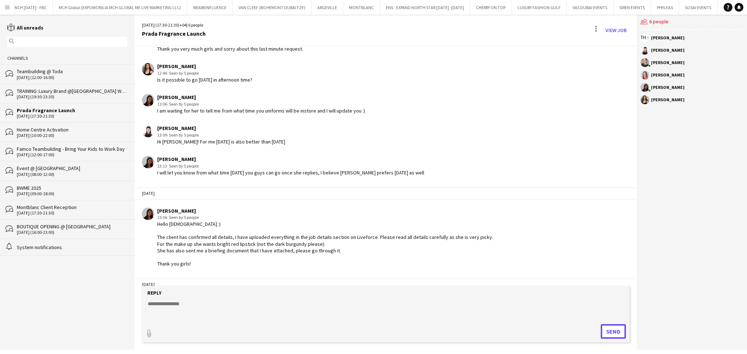
scroll to position [655, 0]
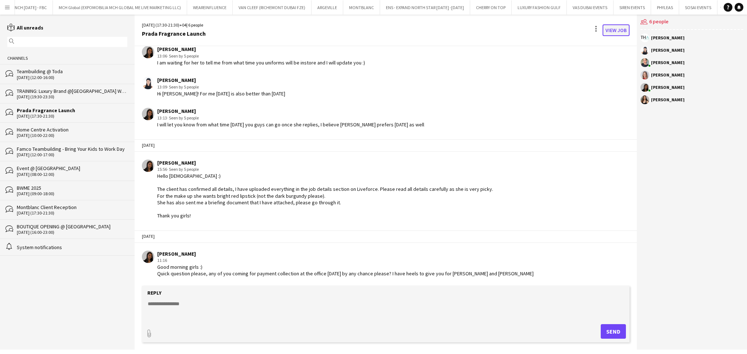
click at [622, 30] on link "View Job" at bounding box center [615, 30] width 27 height 12
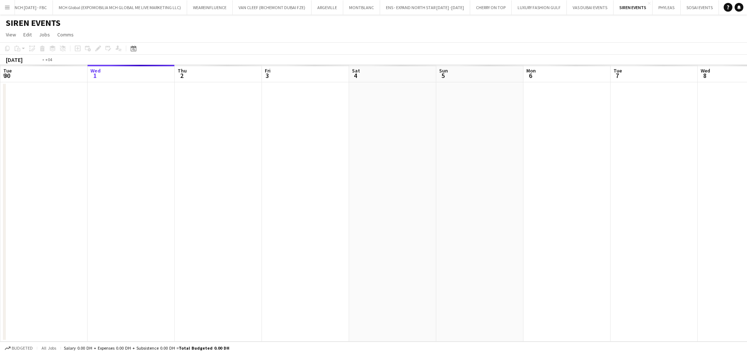
scroll to position [0, 251]
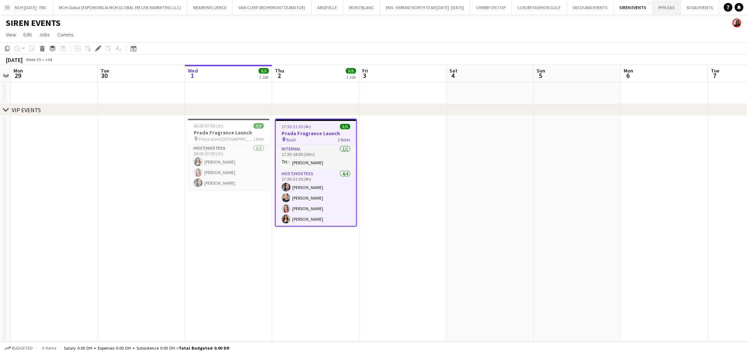
click at [652, 7] on button "PHYLEAS Close" at bounding box center [666, 7] width 28 height 14
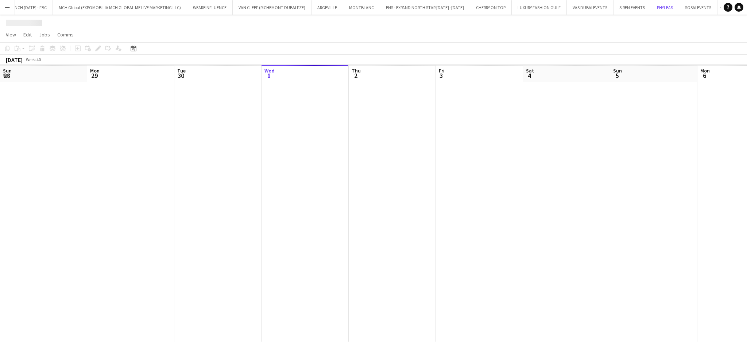
scroll to position [0, 174]
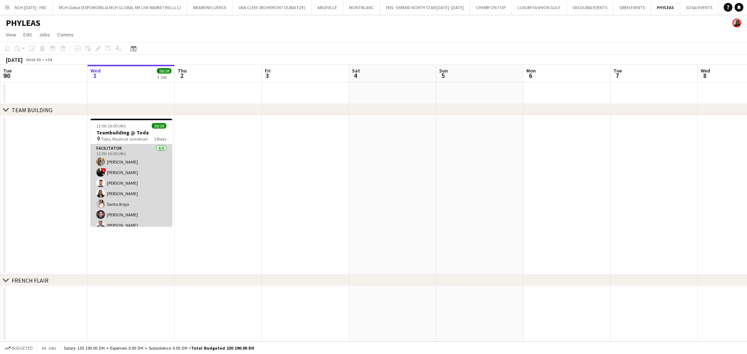
click at [149, 205] on app-card-role "Facilitator 8/8 12:00-16:00 (4h) Ahmed Fouda ! Maria Leontyeva Qusai Wahbeh Dar…" at bounding box center [131, 193] width 82 height 99
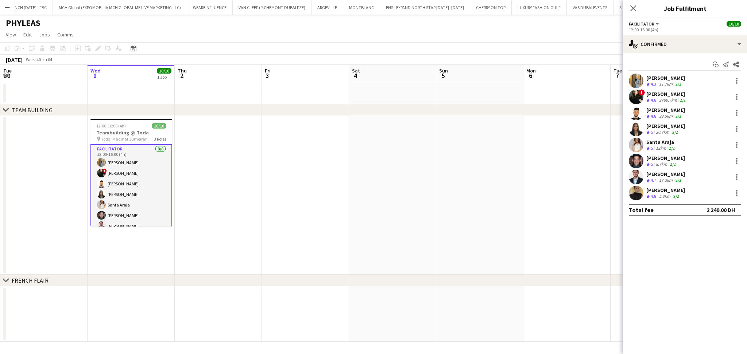
click at [685, 82] on div "Ahmed Fouda Crew rating 4.3 11.7km 2/2" at bounding box center [685, 81] width 124 height 15
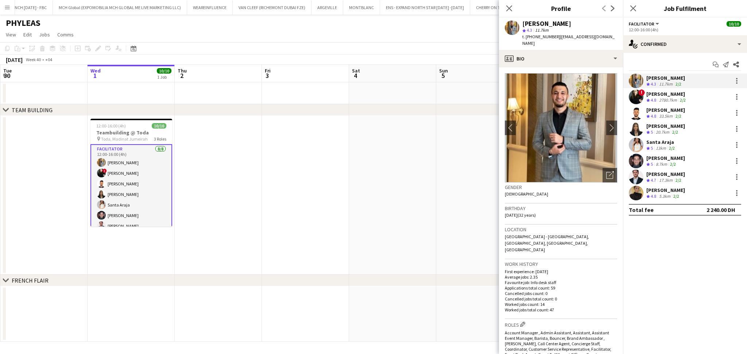
click at [672, 176] on div "[PERSON_NAME]" at bounding box center [665, 174] width 39 height 7
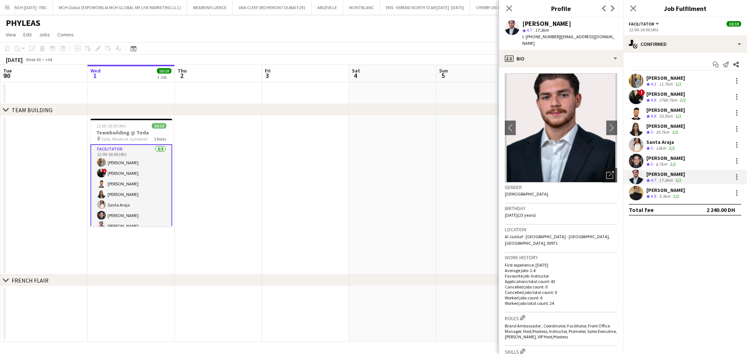
click at [404, 190] on app-date-cell at bounding box center [392, 195] width 87 height 159
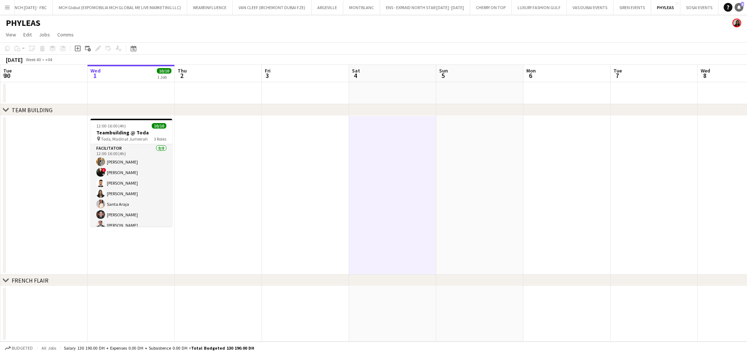
click at [735, 8] on link "Notifications 5" at bounding box center [738, 7] width 9 height 9
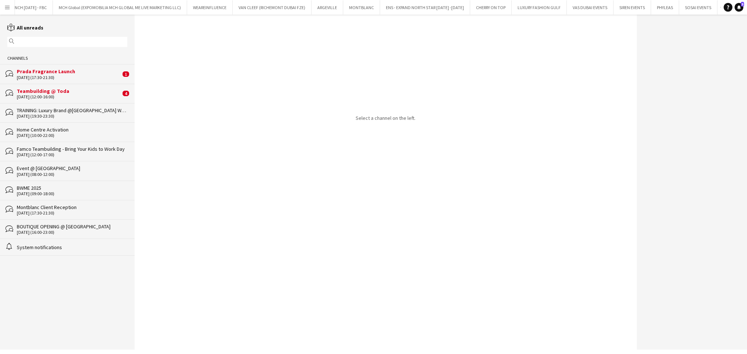
click at [90, 89] on div "Teambuilding @ Toda" at bounding box center [69, 91] width 104 height 7
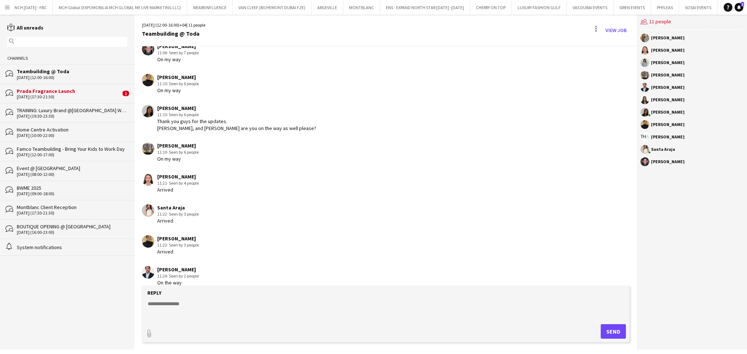
scroll to position [738, 0]
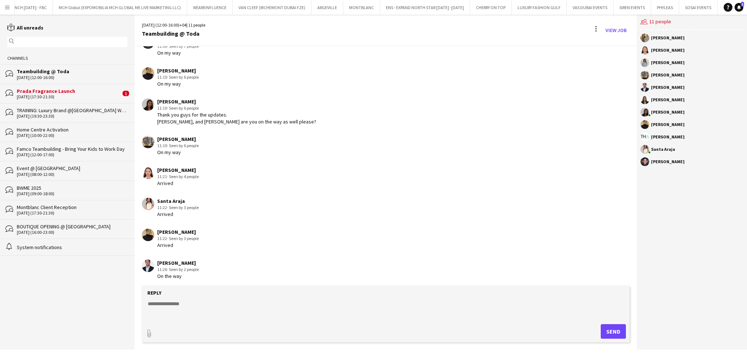
click at [68, 88] on div "Prada Fragrance Launch" at bounding box center [69, 91] width 104 height 7
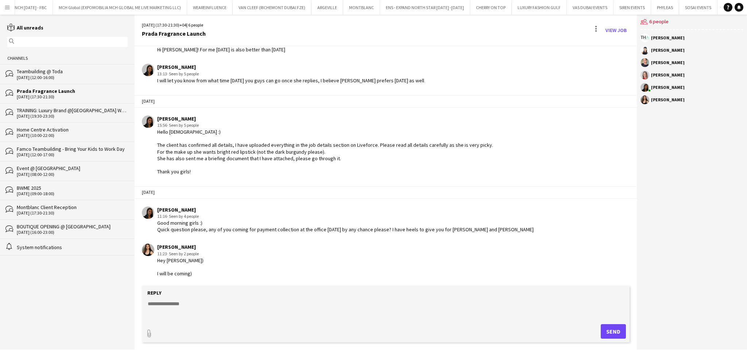
scroll to position [705, 0]
click at [288, 312] on textarea at bounding box center [387, 309] width 480 height 19
paste textarea "***"
type textarea "**********"
click at [614, 338] on button "Send" at bounding box center [613, 331] width 25 height 15
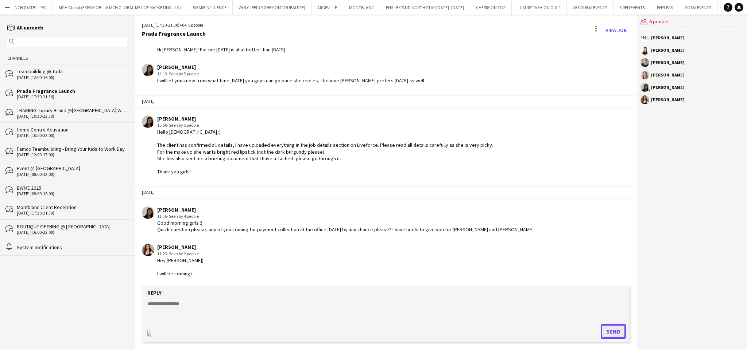
scroll to position [736, 0]
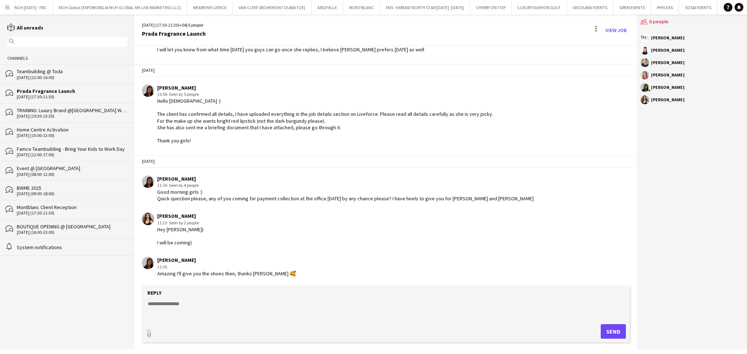
drag, startPoint x: 51, startPoint y: 111, endPoint x: 88, endPoint y: 134, distance: 43.1
click at [51, 111] on div "TRAINING: Luxury Brand @Dubai Watch Week 2025" at bounding box center [72, 110] width 110 height 7
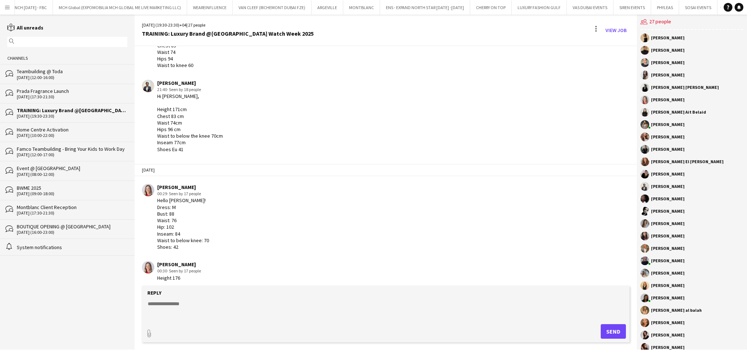
scroll to position [1399, 0]
click at [619, 29] on link "View Job" at bounding box center [615, 30] width 27 height 12
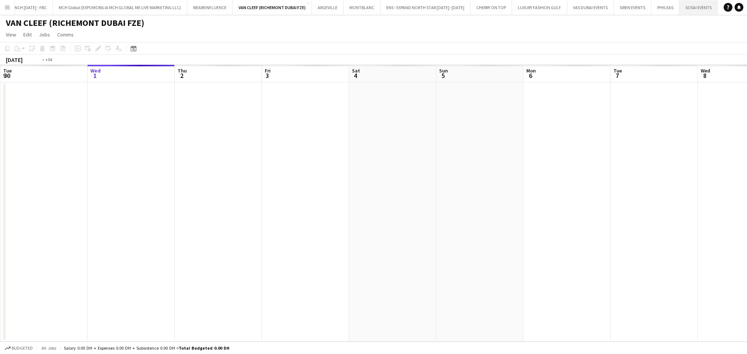
scroll to position [0, 251]
click at [696, 14] on button "SOSAI EVENTS Close" at bounding box center [698, 7] width 38 height 14
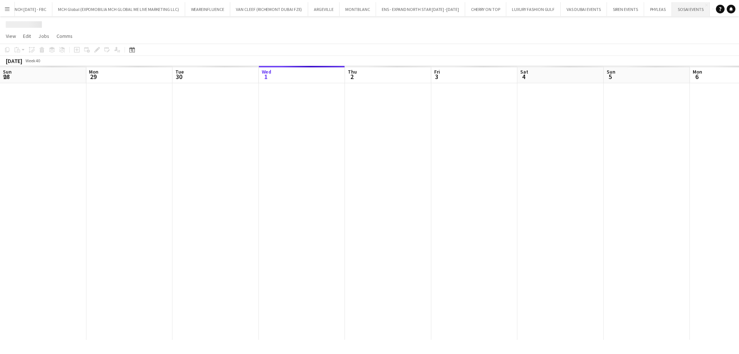
scroll to position [0, 174]
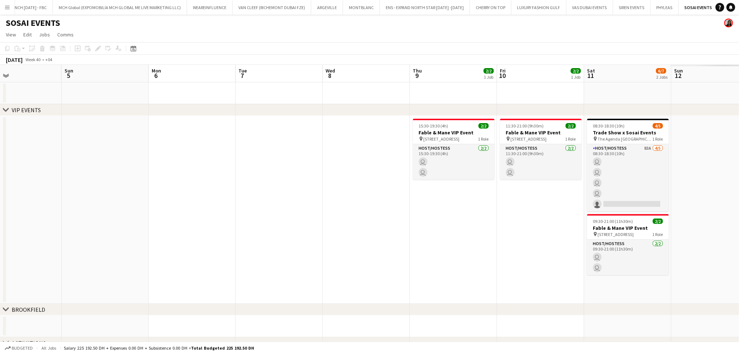
drag, startPoint x: 473, startPoint y: 254, endPoint x: 190, endPoint y: 257, distance: 283.3
click at [117, 257] on app-calendar-viewport "Wed 1 Thu 2 Fri 3 Sat 4 Sun 5 Mon 6 Tue 7 Wed 8 Thu 9 2/2 1 Job Fri 10 2/2 1 Jo…" at bounding box center [369, 218] width 739 height 306
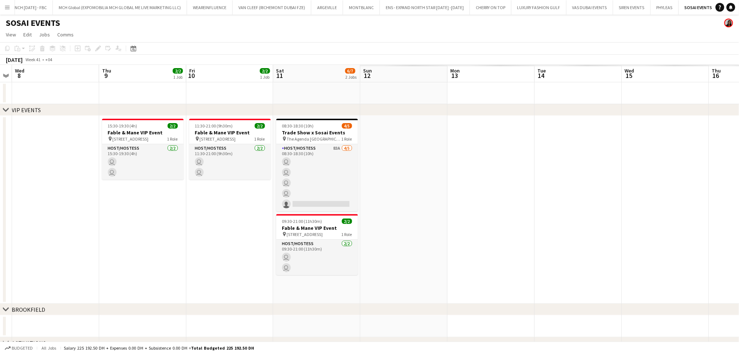
drag, startPoint x: 384, startPoint y: 256, endPoint x: 97, endPoint y: 257, distance: 286.2
click at [97, 257] on app-calendar-viewport "Sun 5 Mon 6 Tue 7 Wed 8 Thu 9 2/2 1 Job Fri 10 2/2 1 Job Sat 11 6/7 2 Jobs Sun …" at bounding box center [369, 218] width 739 height 306
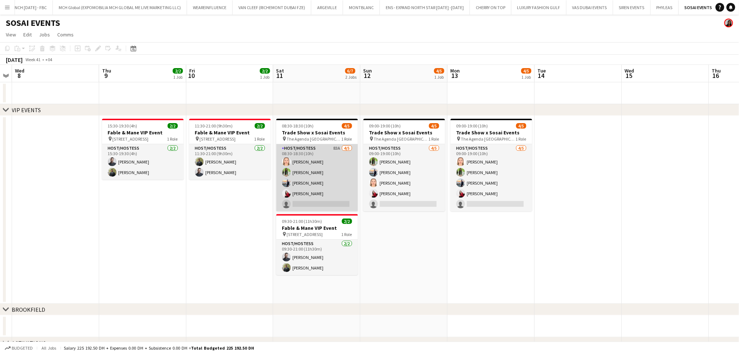
drag, startPoint x: 304, startPoint y: 180, endPoint x: 354, endPoint y: 180, distance: 49.2
click at [306, 180] on app-card-role "Host/Hostess 83A 4/5 08:30-18:30 (10h) Marija Bozic Jouli Serawan Wael Kharoufa…" at bounding box center [317, 177] width 82 height 67
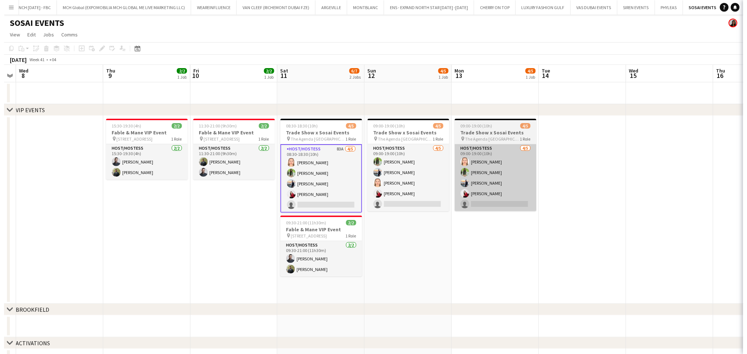
scroll to position [0, 248]
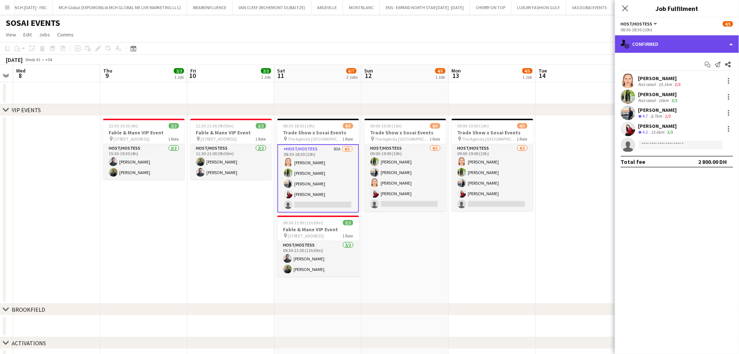
click at [710, 46] on div "single-neutral-actions-check-2 Confirmed" at bounding box center [677, 44] width 124 height 18
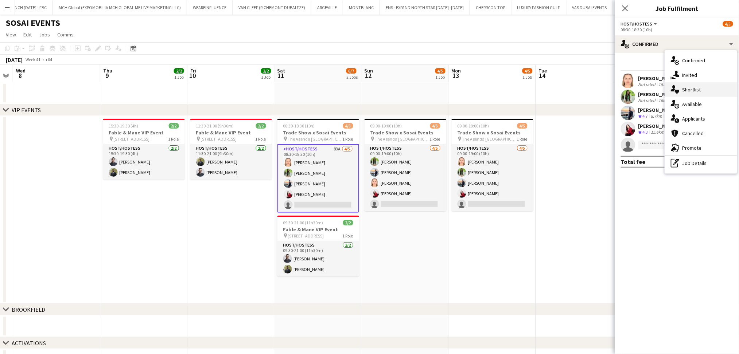
click at [711, 90] on div "single-neutral-actions-heart Shortlist" at bounding box center [701, 89] width 72 height 15
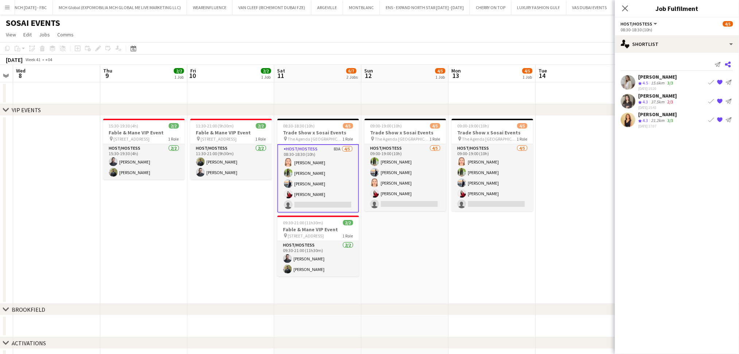
click at [726, 62] on icon "Share" at bounding box center [728, 65] width 6 height 6
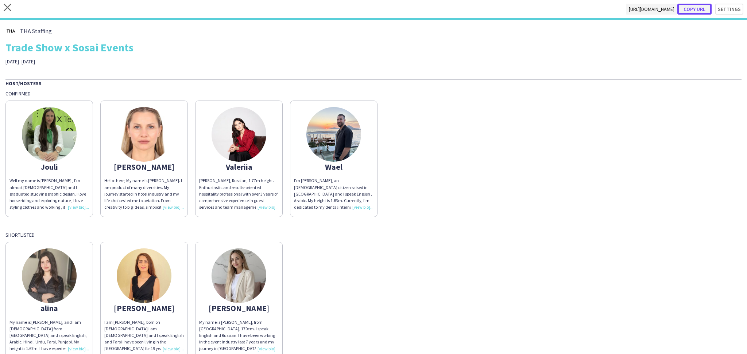
click at [702, 9] on button "Copy url" at bounding box center [694, 9] width 34 height 11
click at [0, 4] on div "close https://admin.liveforce.co/v2/s/142b97ba-9259-4a37-87d9-273460765897 Copy…" at bounding box center [373, 10] width 747 height 20
click at [5, 10] on icon "close" at bounding box center [8, 8] width 8 height 8
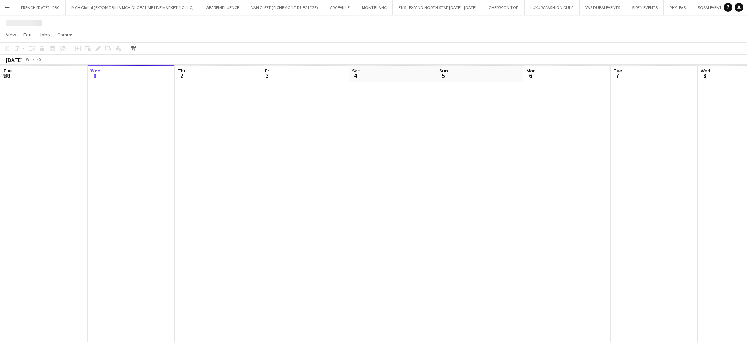
scroll to position [0, 4]
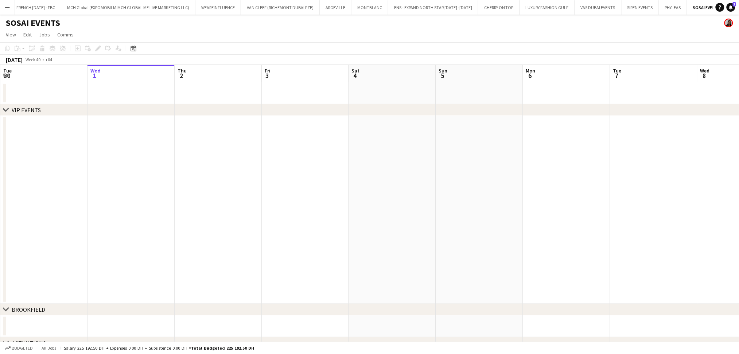
click at [737, 12] on app-navbar "Menu Boards Boards Boards All jobs Status Workforce Workforce My Workforce Recr…" at bounding box center [369, 7] width 739 height 15
click at [732, 7] on icon at bounding box center [731, 7] width 4 height 4
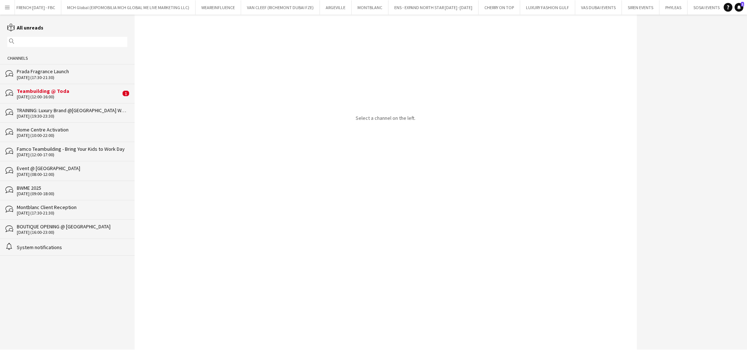
click at [97, 92] on div "Teambuilding @ Toda" at bounding box center [69, 91] width 104 height 7
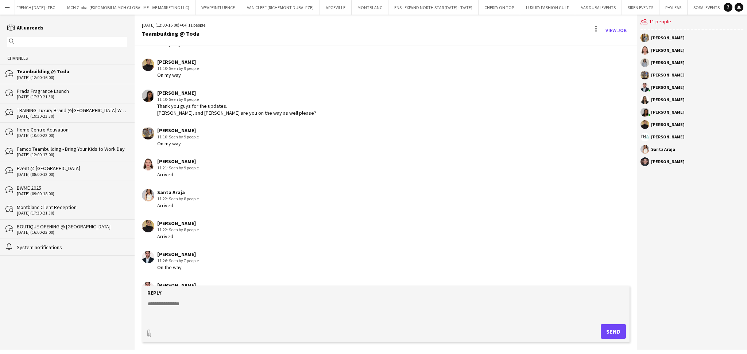
scroll to position [738, 0]
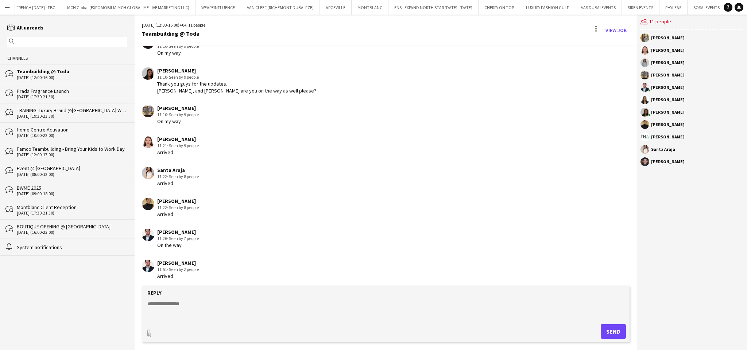
click at [258, 301] on textarea at bounding box center [387, 309] width 480 height 19
type textarea "**********"
click at [609, 333] on button "Send" at bounding box center [613, 331] width 25 height 15
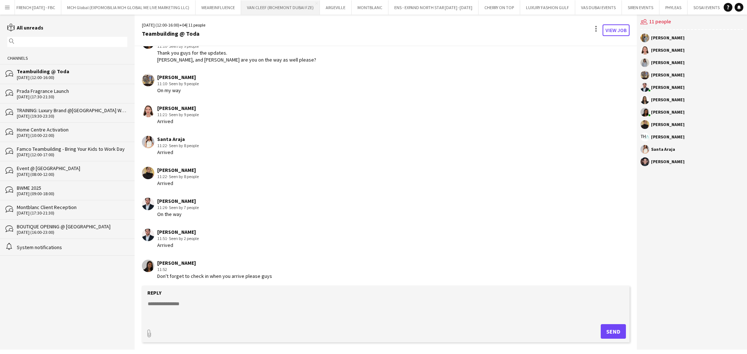
drag, startPoint x: 618, startPoint y: 31, endPoint x: 258, endPoint y: 4, distance: 361.2
click at [619, 31] on link "View Job" at bounding box center [615, 30] width 27 height 12
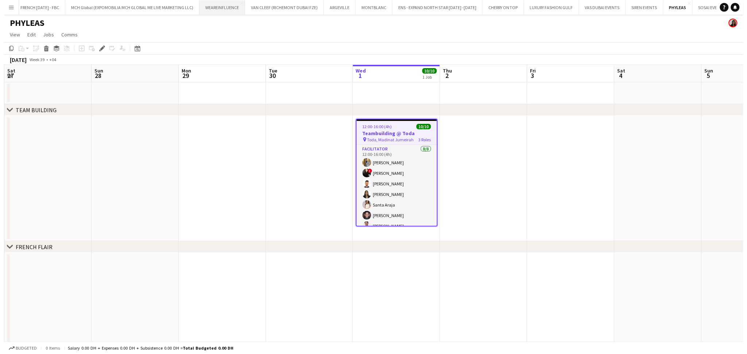
scroll to position [0, 251]
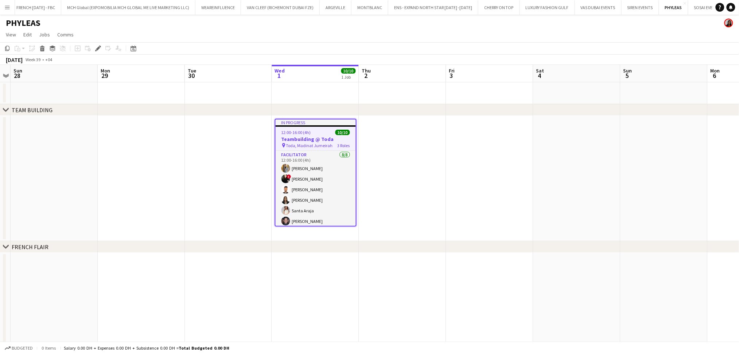
click at [418, 175] on app-date-cell at bounding box center [402, 178] width 87 height 125
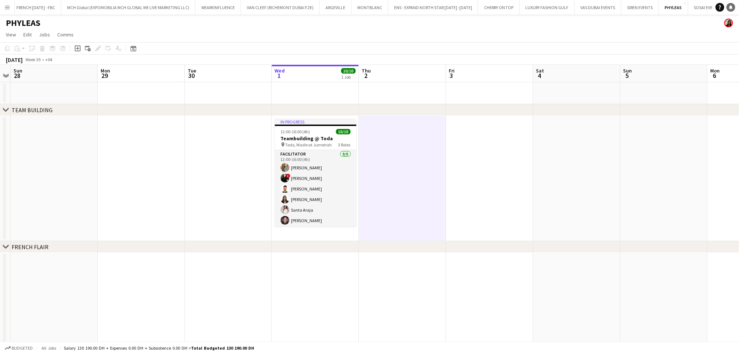
click at [727, 8] on link "Notifications" at bounding box center [731, 7] width 9 height 9
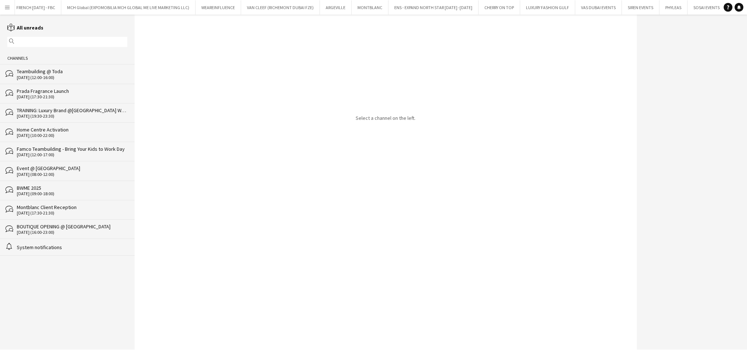
click at [55, 107] on div "TRAINING: Luxury Brand @Dubai Watch Week 2025" at bounding box center [72, 110] width 110 height 7
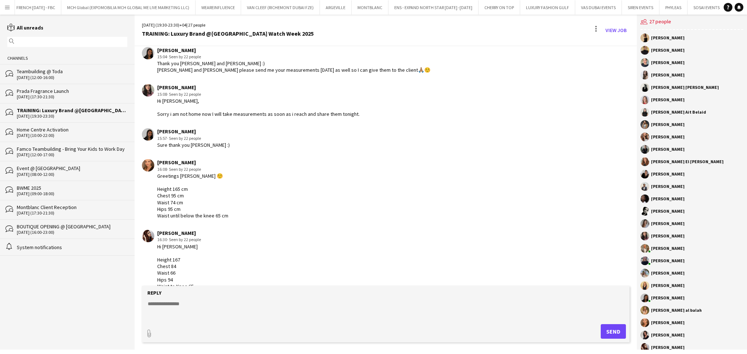
scroll to position [1058, 0]
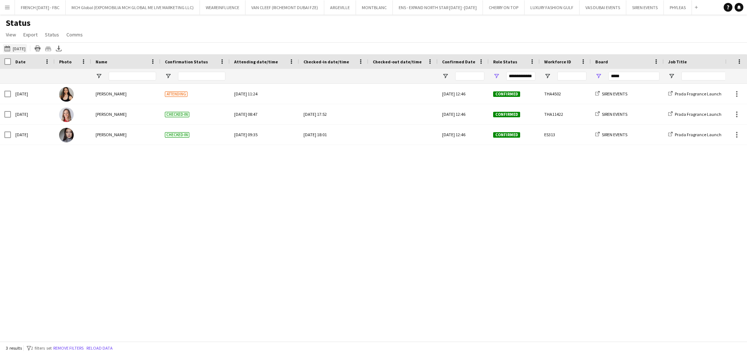
click at [27, 47] on button "30-09-2025 to 06-10-2025 Tomorrow" at bounding box center [15, 48] width 24 height 9
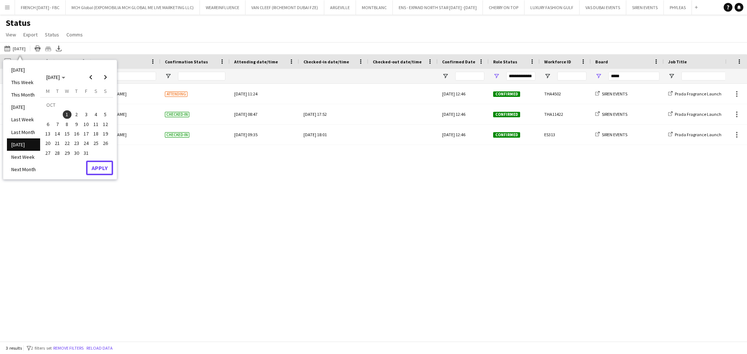
click at [104, 168] on button "Apply" at bounding box center [99, 168] width 27 height 15
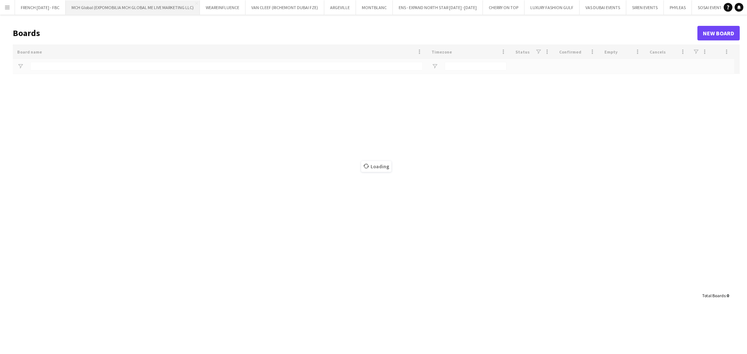
type input "*****"
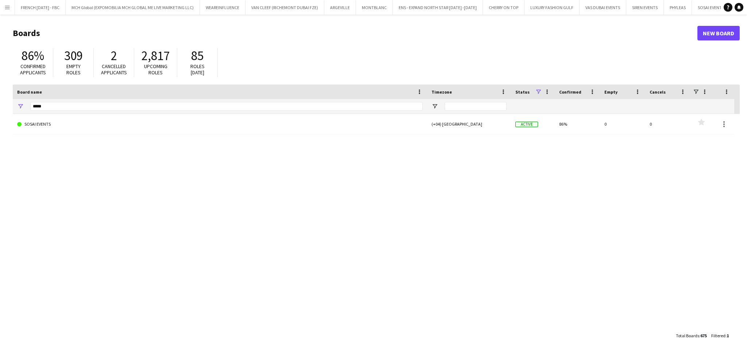
click at [7, 8] on app-icon "Menu" at bounding box center [7, 7] width 6 height 6
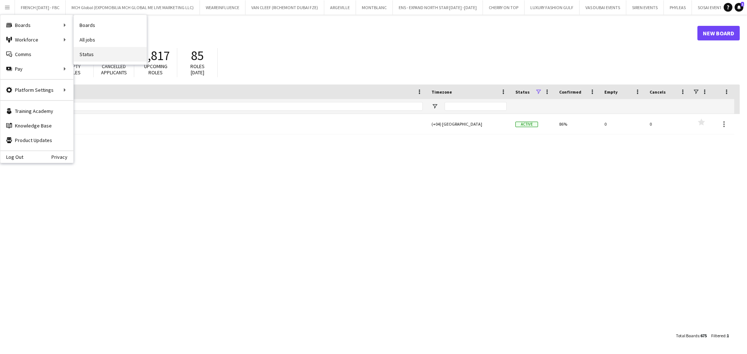
click at [86, 54] on link "Status" at bounding box center [110, 54] width 73 height 15
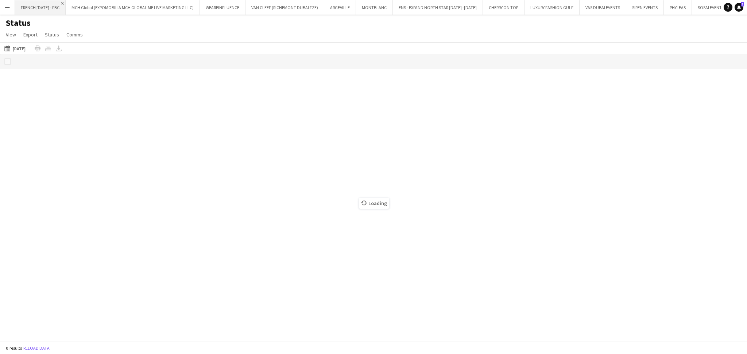
click at [64, 2] on app-icon "Close" at bounding box center [62, 3] width 3 height 3
click at [144, 3] on app-icon "Close" at bounding box center [145, 3] width 3 height 3
click at [56, 3] on app-icon "Close" at bounding box center [57, 3] width 3 height 3
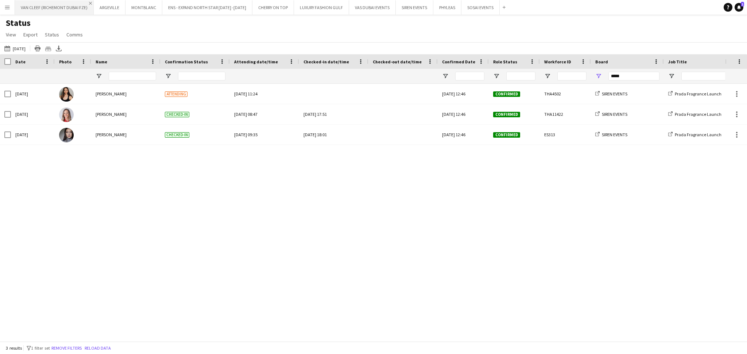
click at [90, 2] on app-icon "Close" at bounding box center [90, 3] width 3 height 3
click at [43, 2] on app-icon "Close" at bounding box center [43, 3] width 3 height 3
drag, startPoint x: 623, startPoint y: 77, endPoint x: 578, endPoint y: 71, distance: 45.6
click at [578, 71] on div "*****" at bounding box center [678, 76] width 1356 height 15
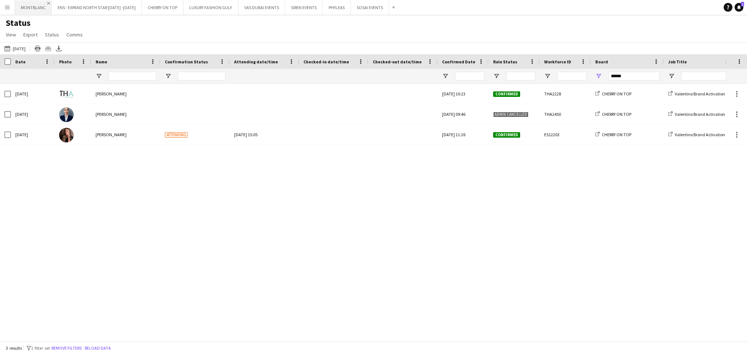
click at [47, 3] on app-icon "Close" at bounding box center [48, 3] width 3 height 3
click at [100, 3] on app-icon "Close" at bounding box center [101, 3] width 3 height 3
click at [53, 3] on app-icon "Close" at bounding box center [53, 3] width 3 height 3
click at [65, 3] on app-icon "Close" at bounding box center [66, 3] width 3 height 3
click at [57, 3] on app-icon "Close" at bounding box center [58, 3] width 3 height 3
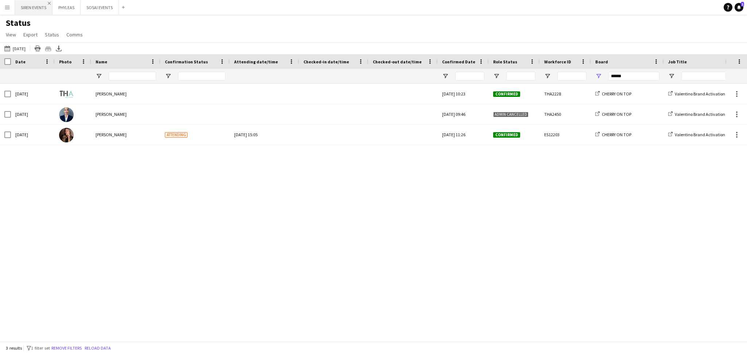
click at [51, 3] on app-icon "Close" at bounding box center [49, 3] width 3 height 3
click at [40, 3] on app-icon "Close" at bounding box center [39, 3] width 3 height 3
click at [50, 3] on app-icon "Close" at bounding box center [49, 3] width 3 height 3
drag, startPoint x: 627, startPoint y: 76, endPoint x: 552, endPoint y: 76, distance: 75.1
click at [552, 76] on div "******" at bounding box center [678, 76] width 1356 height 15
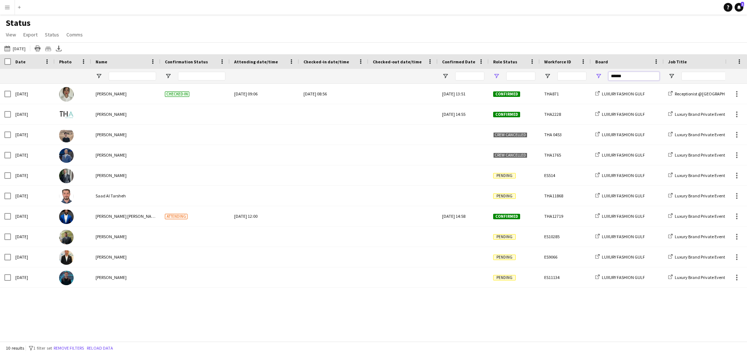
type input "******"
click at [495, 75] on span "Open Filter Menu" at bounding box center [496, 76] width 7 height 7
click at [515, 121] on div "(Select All)" at bounding box center [534, 120] width 58 height 5
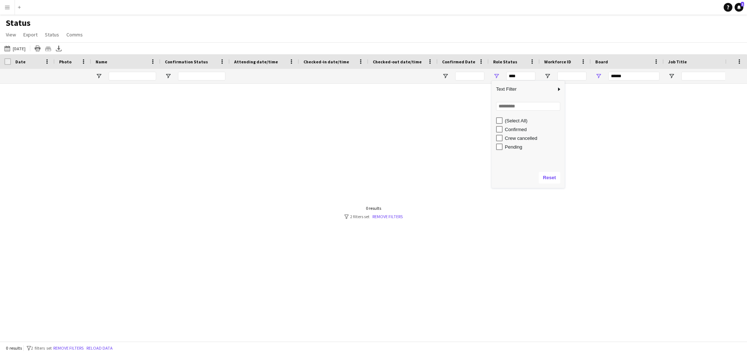
click at [516, 129] on div "Confirmed" at bounding box center [534, 129] width 58 height 5
type input "**********"
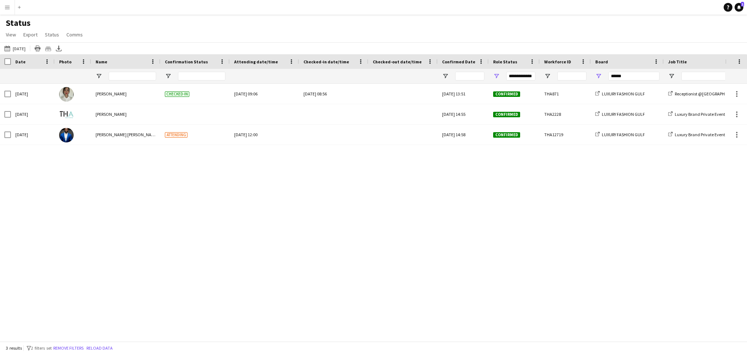
drag, startPoint x: 348, startPoint y: 244, endPoint x: 347, endPoint y: 237, distance: 7.7
click at [348, 244] on div "Wed, 1 Oct 2025 Mobina Heidari Checked-in Tue, 30 Sep 2025 09:06 Wed, 1 Oct 202…" at bounding box center [362, 209] width 725 height 250
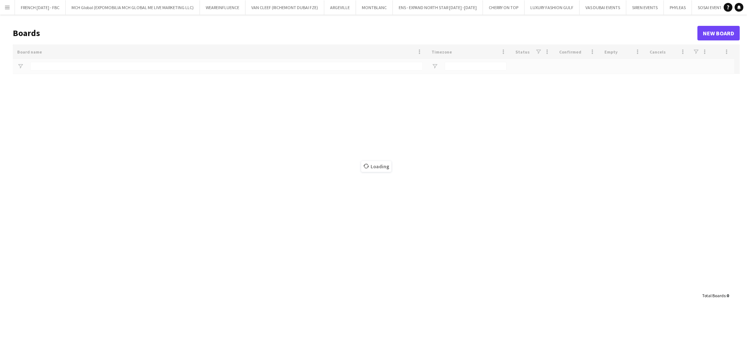
click at [12, 7] on button "Menu" at bounding box center [7, 7] width 15 height 15
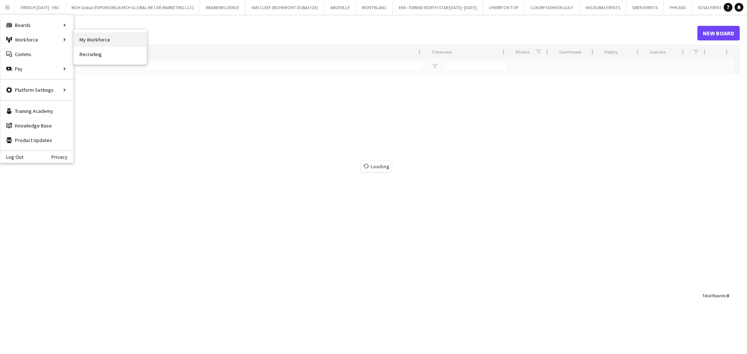
click at [92, 40] on link "My Workforce" at bounding box center [110, 39] width 73 height 15
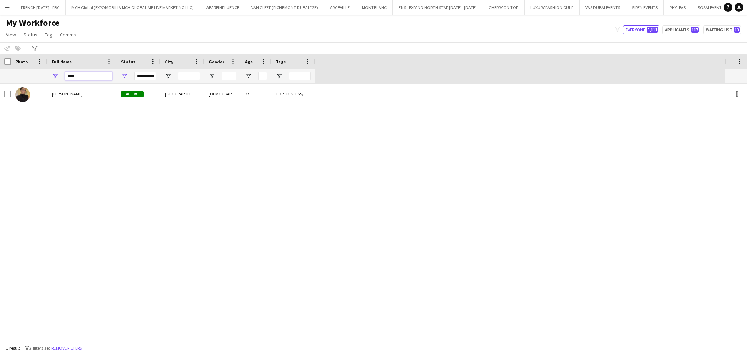
drag, startPoint x: 82, startPoint y: 76, endPoint x: 38, endPoint y: 75, distance: 43.8
click at [39, 75] on div "**********" at bounding box center [157, 76] width 315 height 15
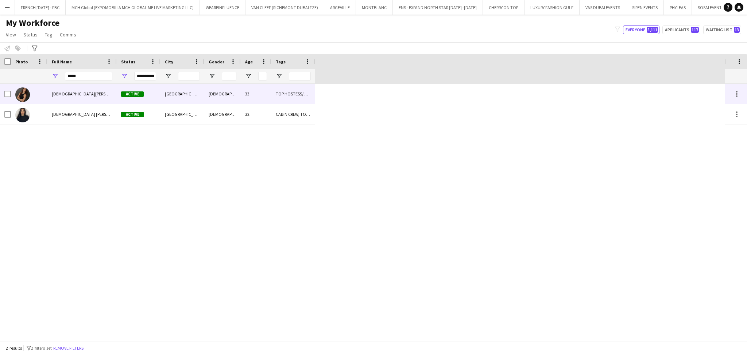
click at [62, 92] on span "[DEMOGRAPHIC_DATA][PERSON_NAME]" at bounding box center [89, 93] width 74 height 5
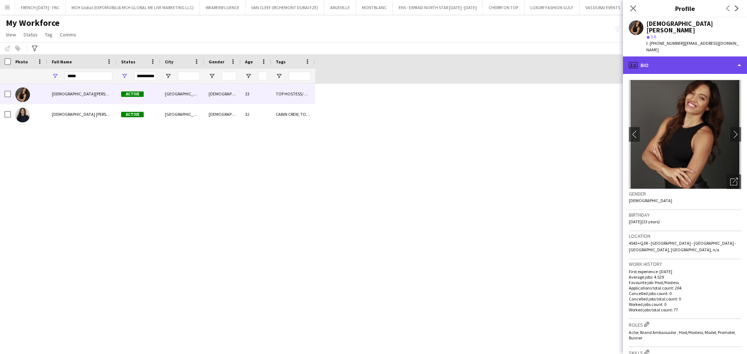
click at [691, 57] on div "profile Bio" at bounding box center [685, 66] width 124 height 18
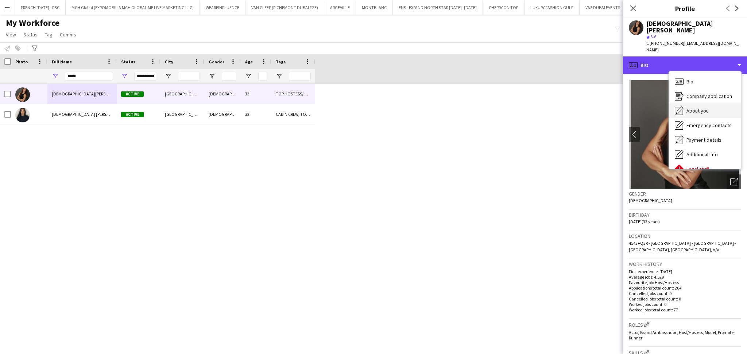
scroll to position [39, 0]
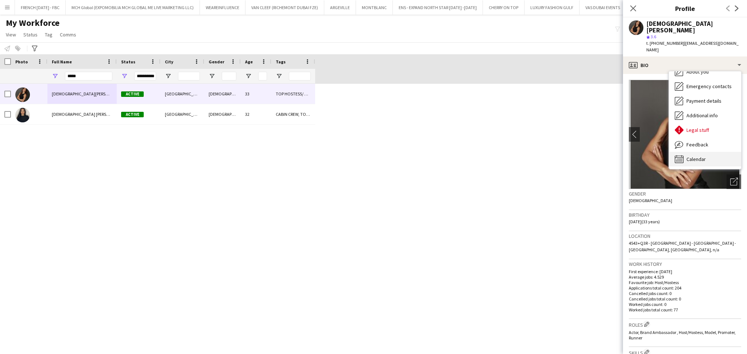
click at [708, 152] on div "Calendar Calendar" at bounding box center [705, 159] width 72 height 15
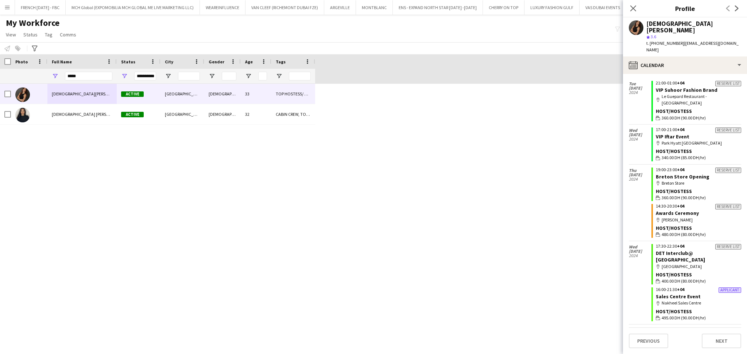
scroll to position [1123, 0]
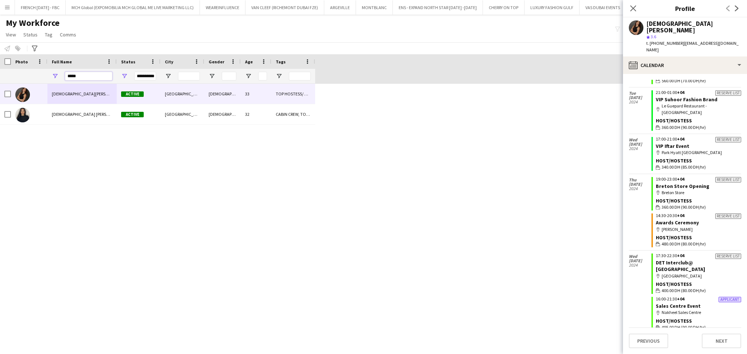
drag, startPoint x: 77, startPoint y: 75, endPoint x: 48, endPoint y: 70, distance: 29.3
click at [48, 70] on div "*****" at bounding box center [81, 76] width 69 height 15
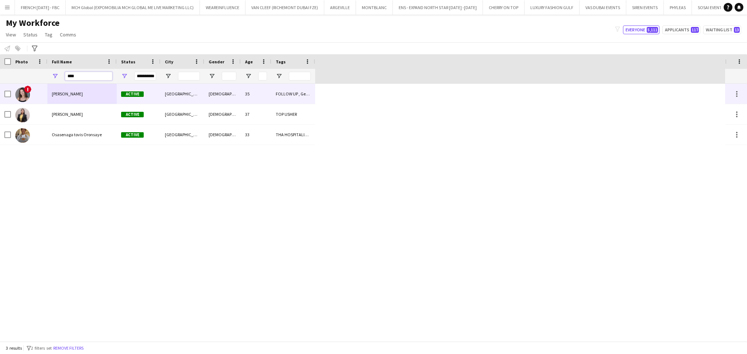
type input "****"
click at [92, 99] on div "Agata Chmielarz" at bounding box center [81, 94] width 69 height 20
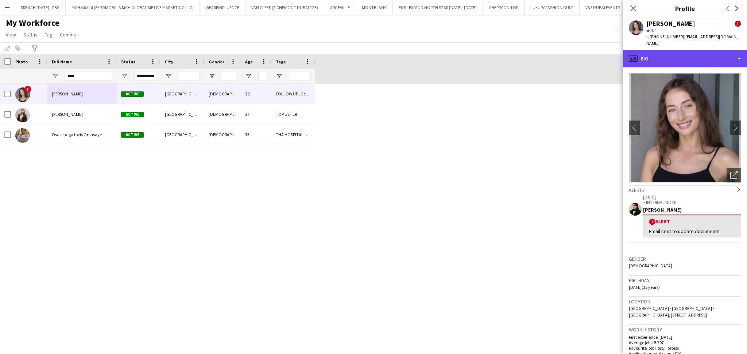
click at [710, 53] on div "profile Bio" at bounding box center [685, 59] width 124 height 18
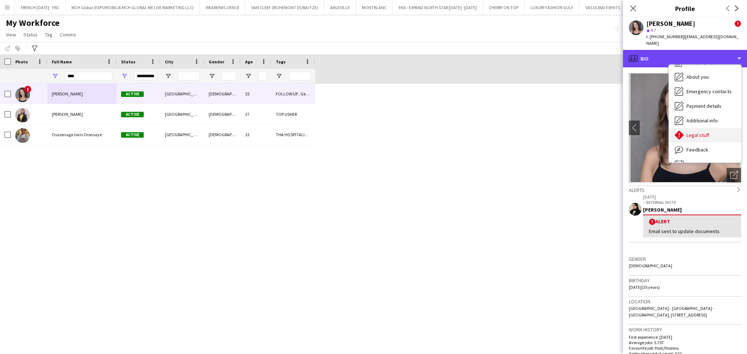
scroll to position [39, 0]
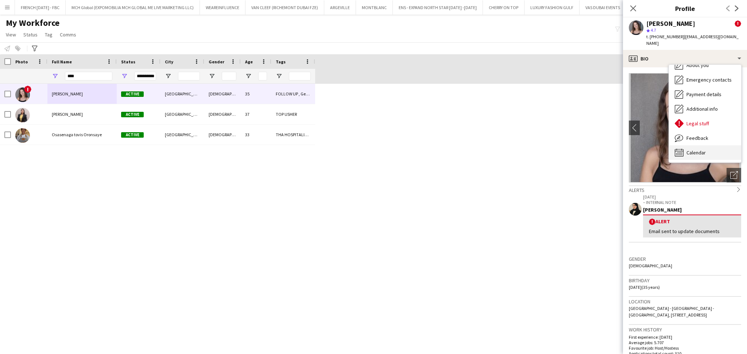
click at [707, 145] on div "Calendar Calendar" at bounding box center [705, 152] width 72 height 15
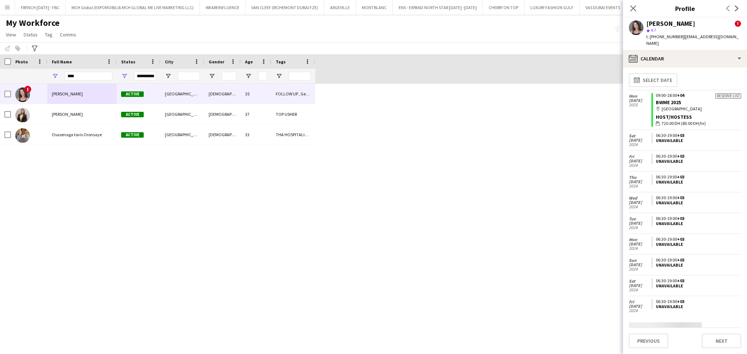
scroll to position [0, 0]
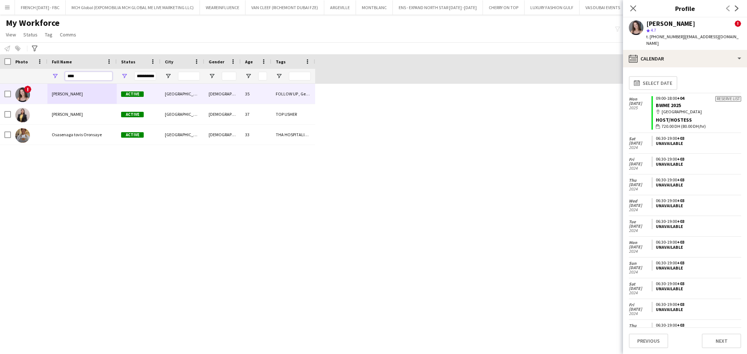
drag, startPoint x: 79, startPoint y: 78, endPoint x: 66, endPoint y: 77, distance: 12.8
click at [66, 77] on input "****" at bounding box center [88, 76] width 47 height 9
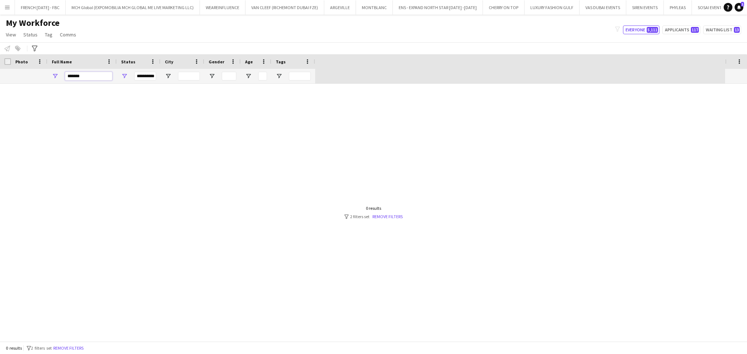
type input "******"
drag, startPoint x: 54, startPoint y: 74, endPoint x: 50, endPoint y: 73, distance: 4.5
click at [50, 73] on div "******" at bounding box center [81, 76] width 69 height 15
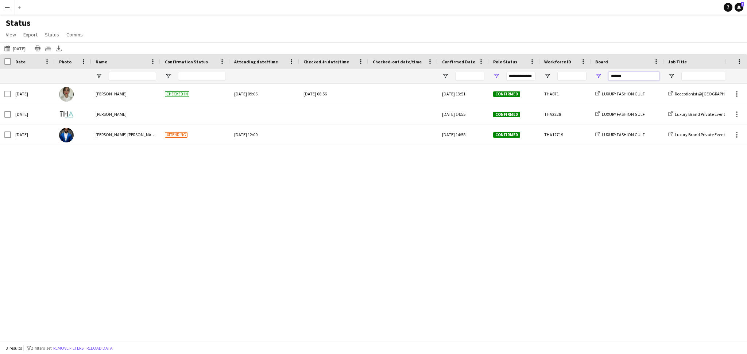
click at [625, 79] on input "******" at bounding box center [633, 76] width 51 height 9
type input "*"
type input "****"
